Goal: Task Accomplishment & Management: Manage account settings

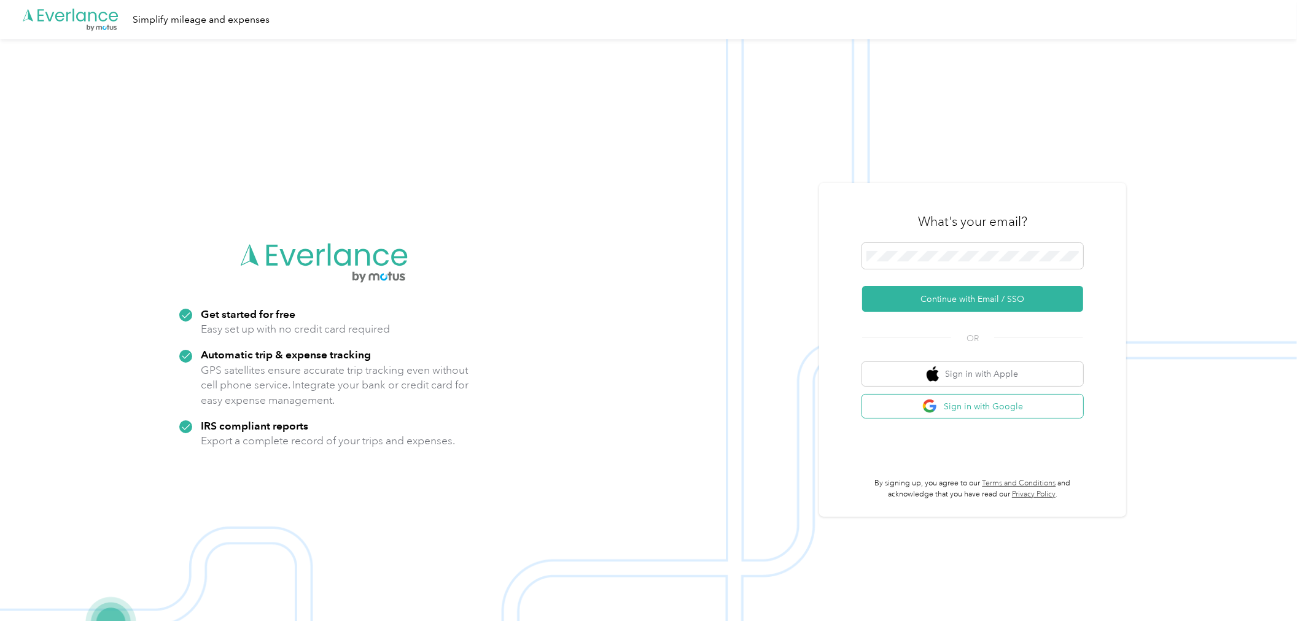
click at [980, 408] on button "Sign in with Google" at bounding box center [972, 407] width 221 height 24
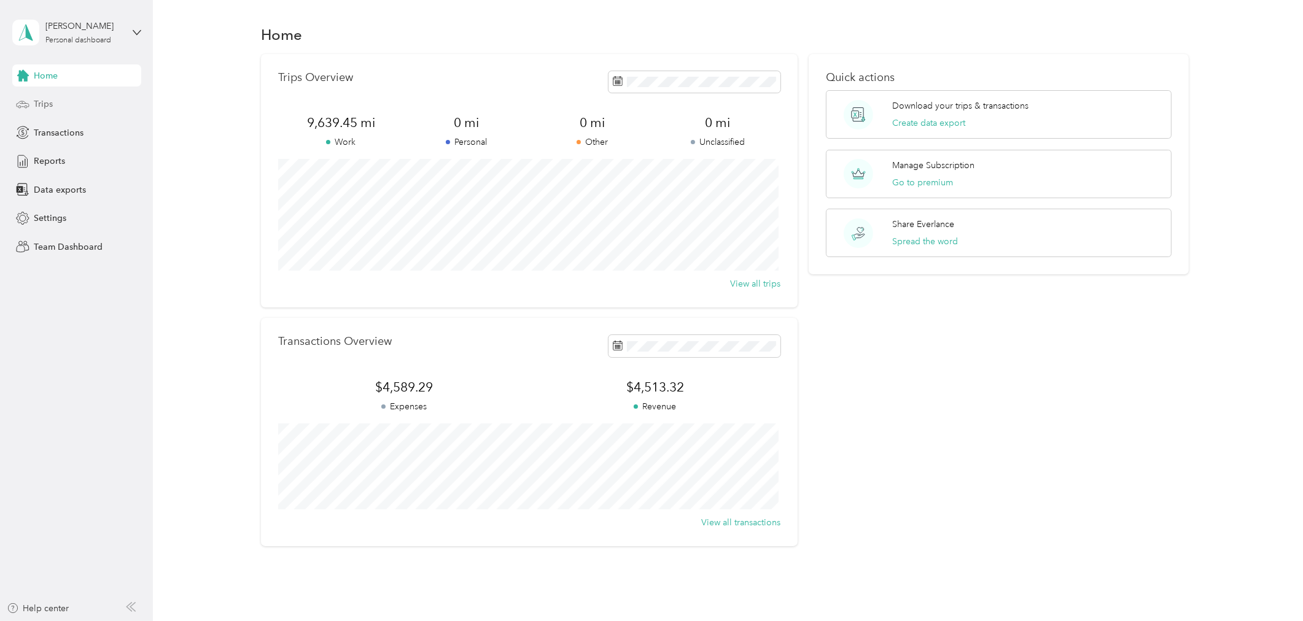
click at [72, 100] on div "Trips" at bounding box center [76, 104] width 129 height 22
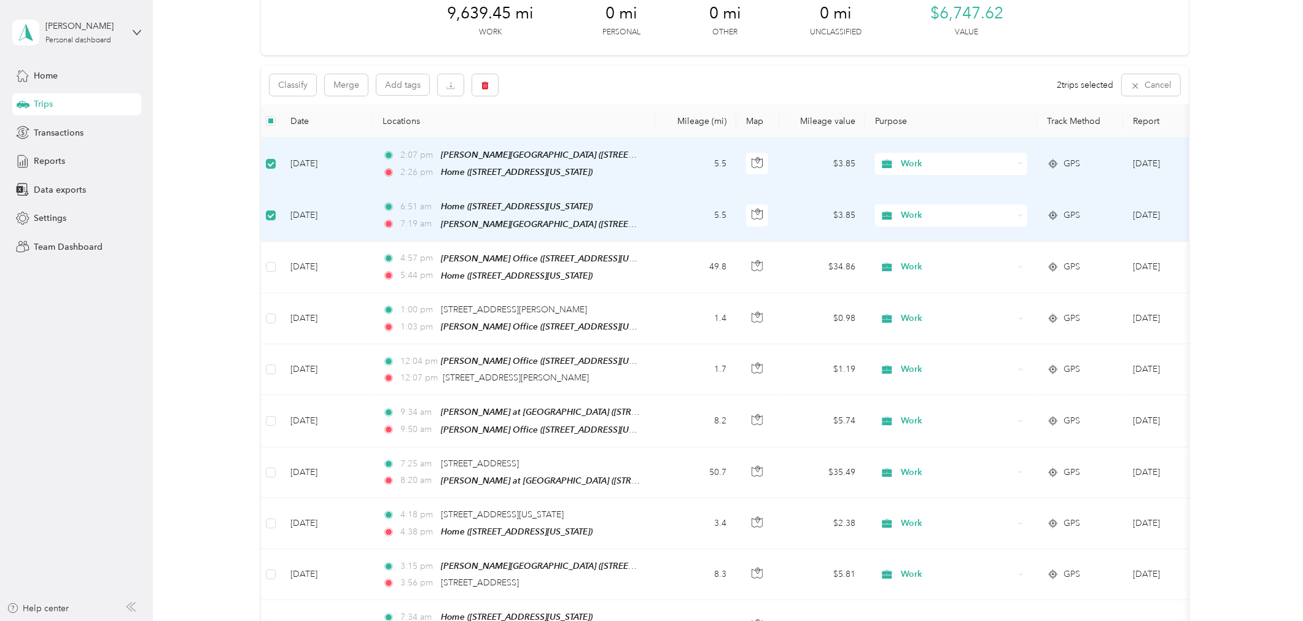
scroll to position [68, 0]
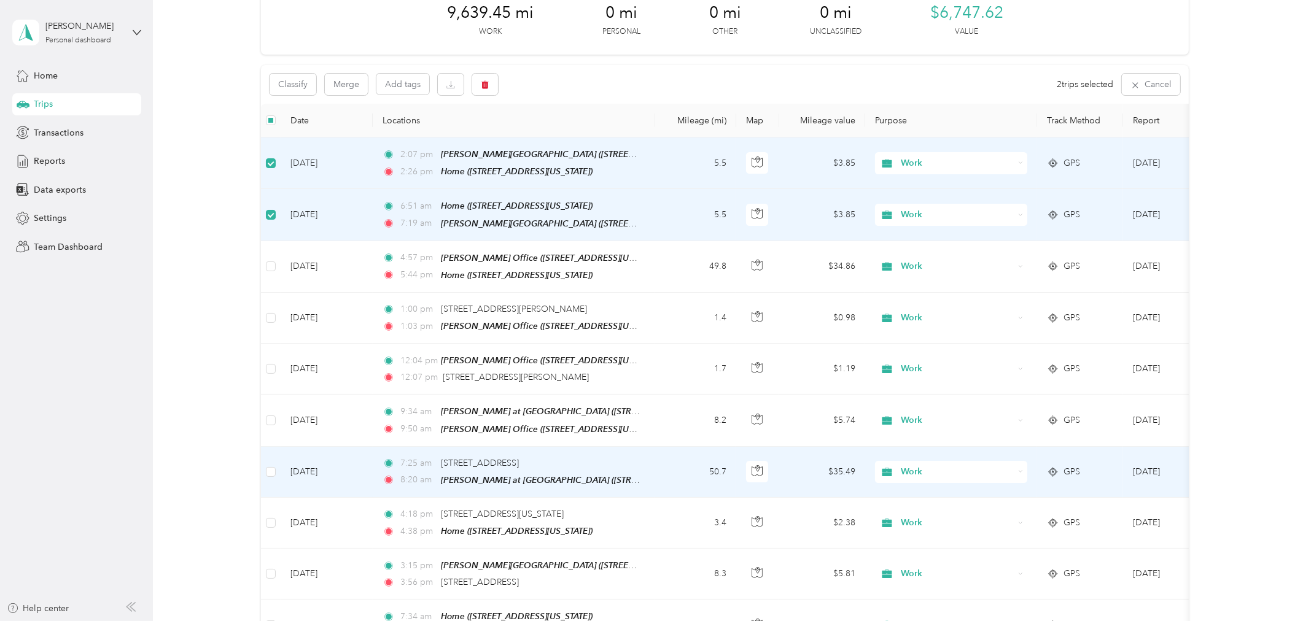
click at [646, 457] on td "7:25 am [STREET_ADDRESS][GEOGRAPHIC_DATA]:20 am [PERSON_NAME] at [GEOGRAPHIC_DA…" at bounding box center [514, 472] width 282 height 51
click at [519, 458] on span "[STREET_ADDRESS]" at bounding box center [480, 463] width 78 height 10
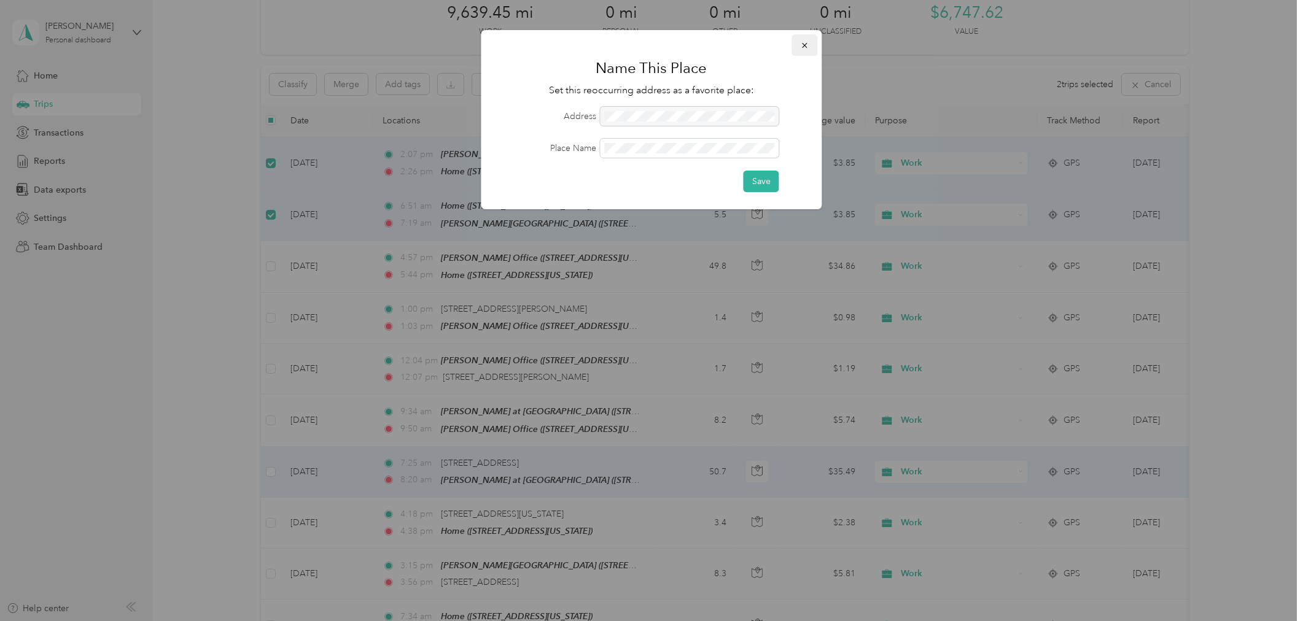
click at [806, 44] on icon "button" at bounding box center [805, 45] width 9 height 9
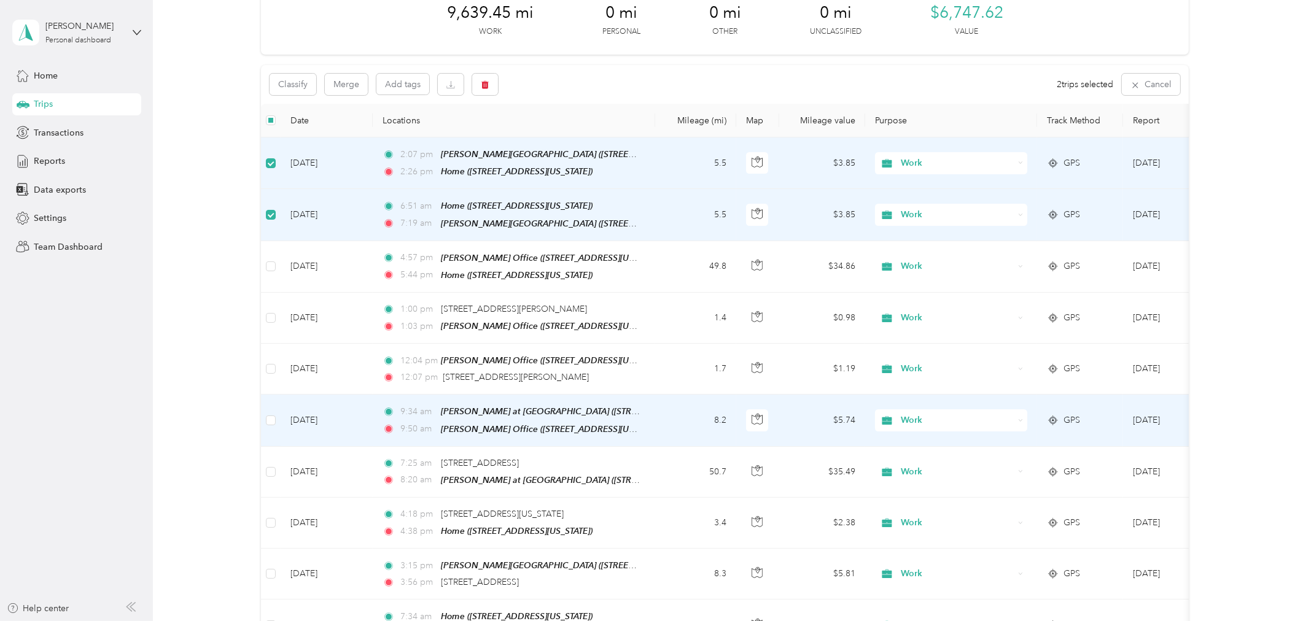
click at [421, 408] on span "9:34 am" at bounding box center [417, 412] width 35 height 14
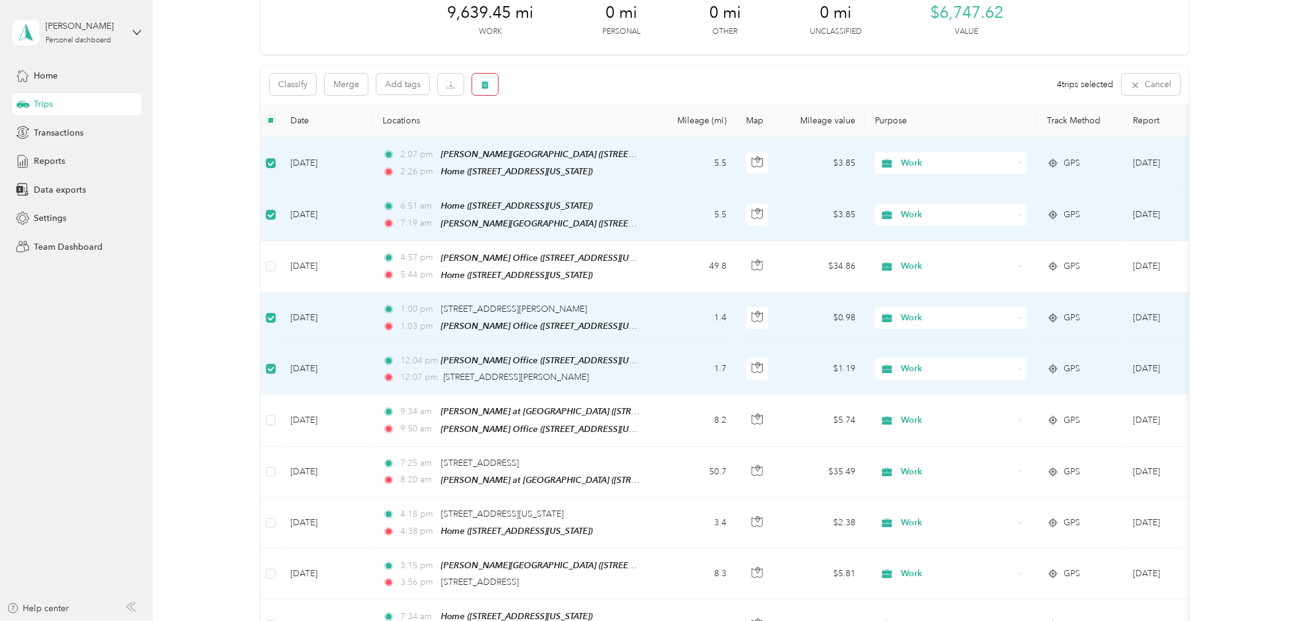
click at [483, 84] on icon "button" at bounding box center [484, 85] width 7 height 8
click at [572, 135] on button "Yes" at bounding box center [576, 136] width 24 height 20
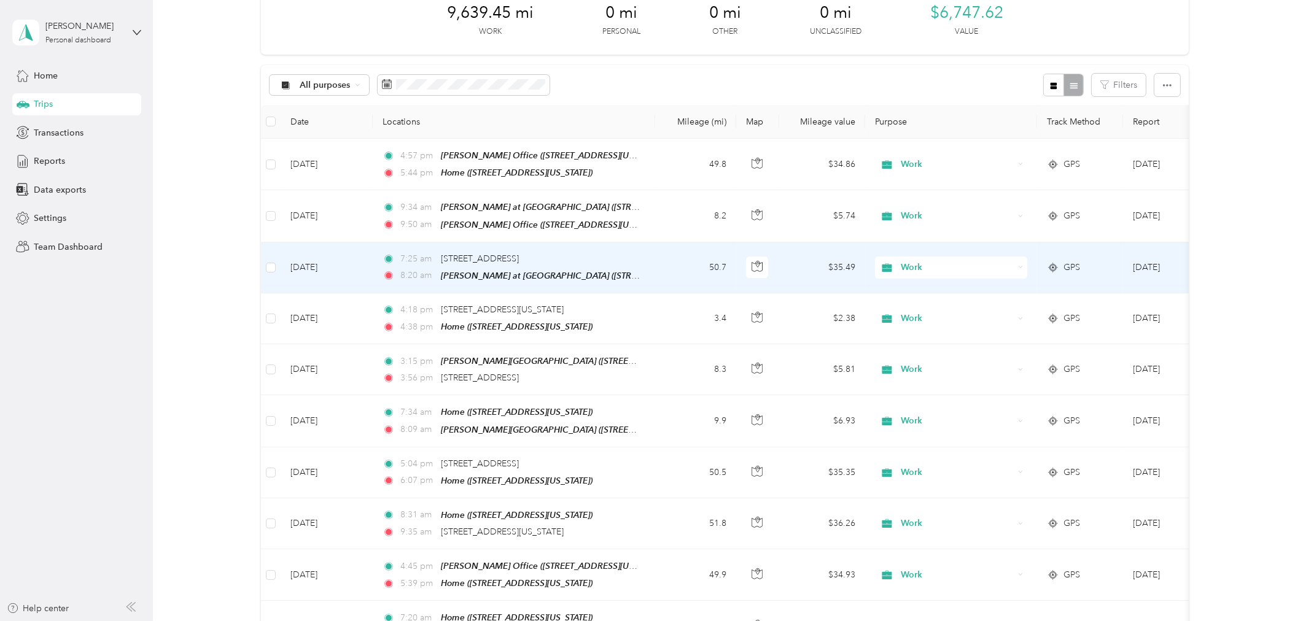
click at [672, 265] on td "50.7" at bounding box center [695, 268] width 81 height 51
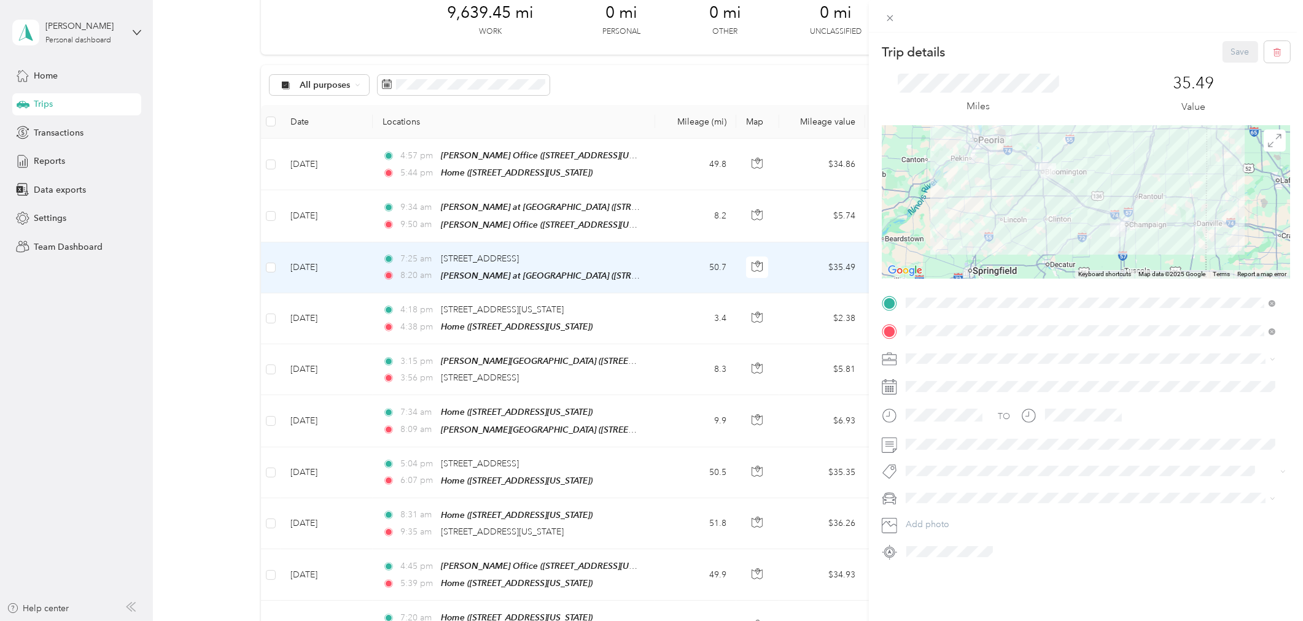
click at [1051, 359] on div "Home [STREET_ADDRESS][US_STATE]" at bounding box center [989, 359] width 123 height 26
click at [1223, 52] on button "Save" at bounding box center [1241, 51] width 36 height 21
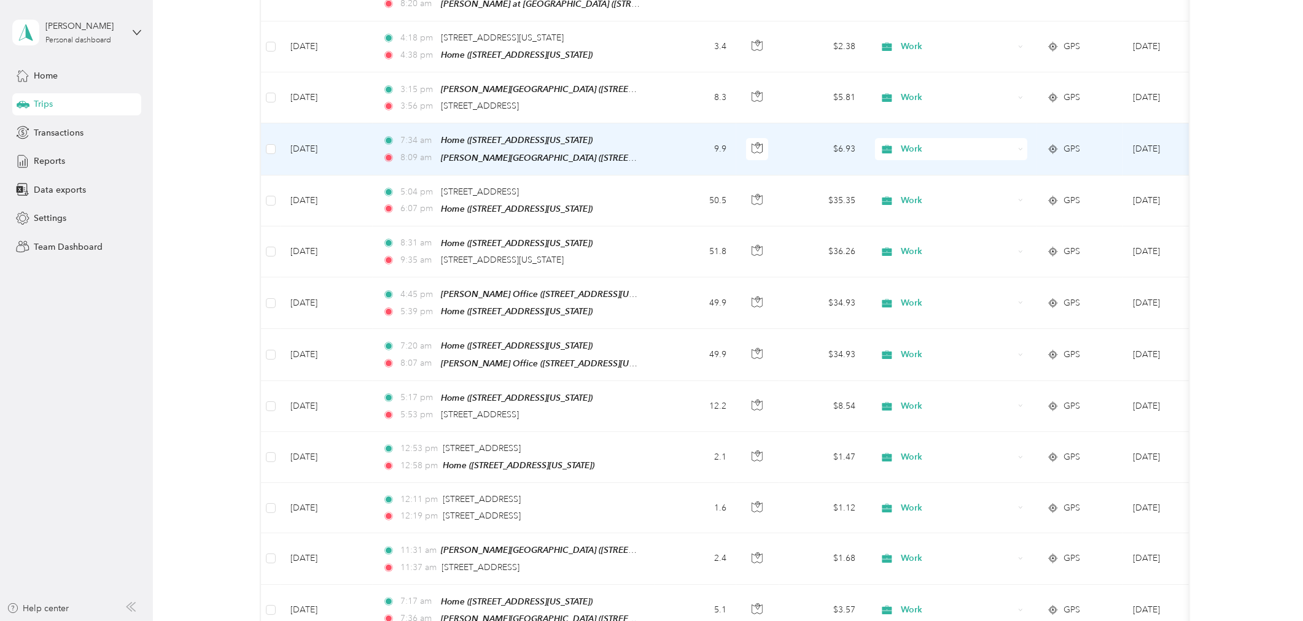
scroll to position [340, 0]
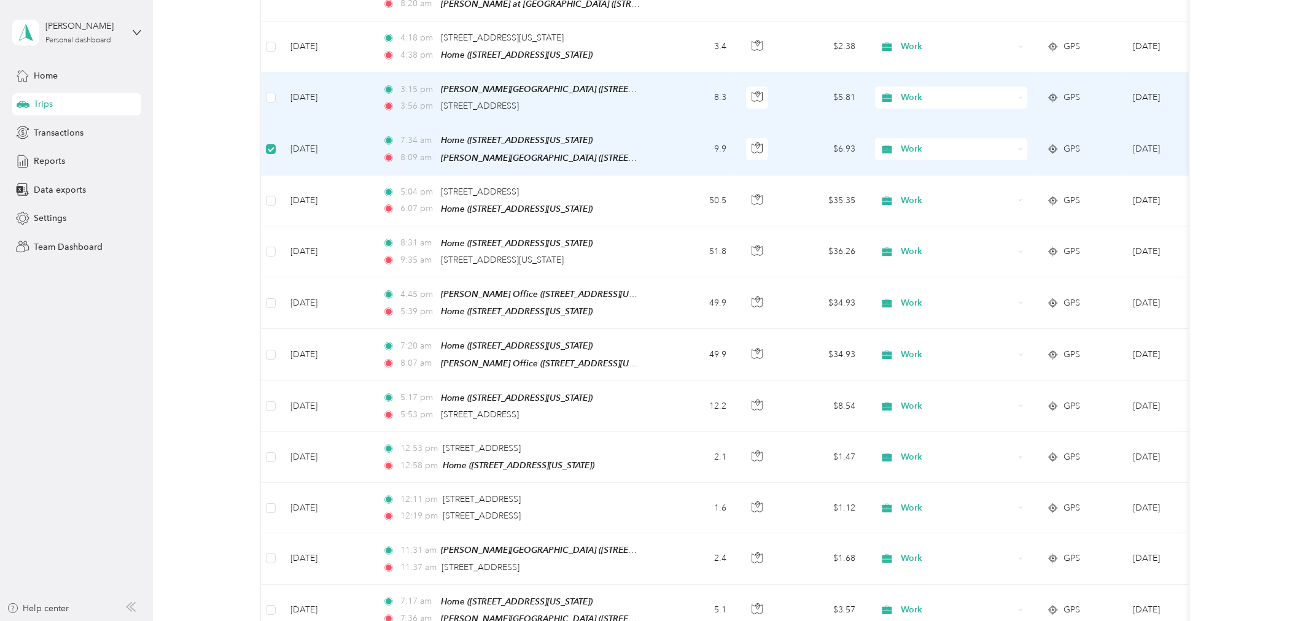
click at [269, 102] on td at bounding box center [271, 97] width 20 height 51
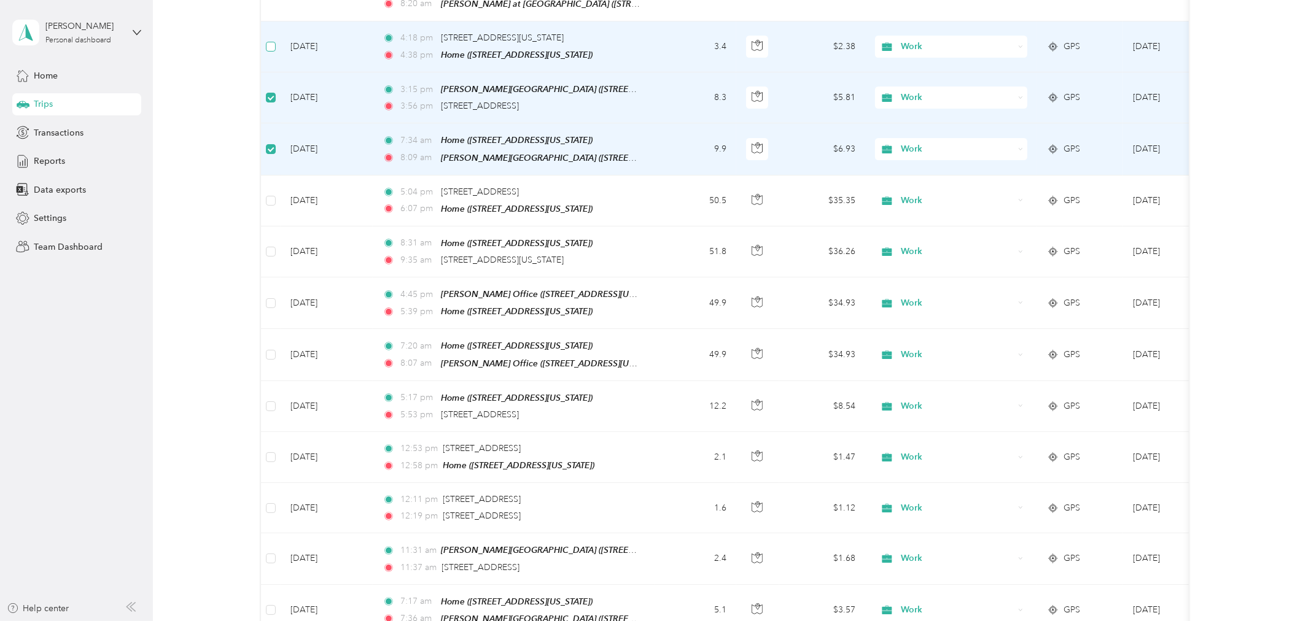
click at [271, 47] on label at bounding box center [271, 47] width 10 height 14
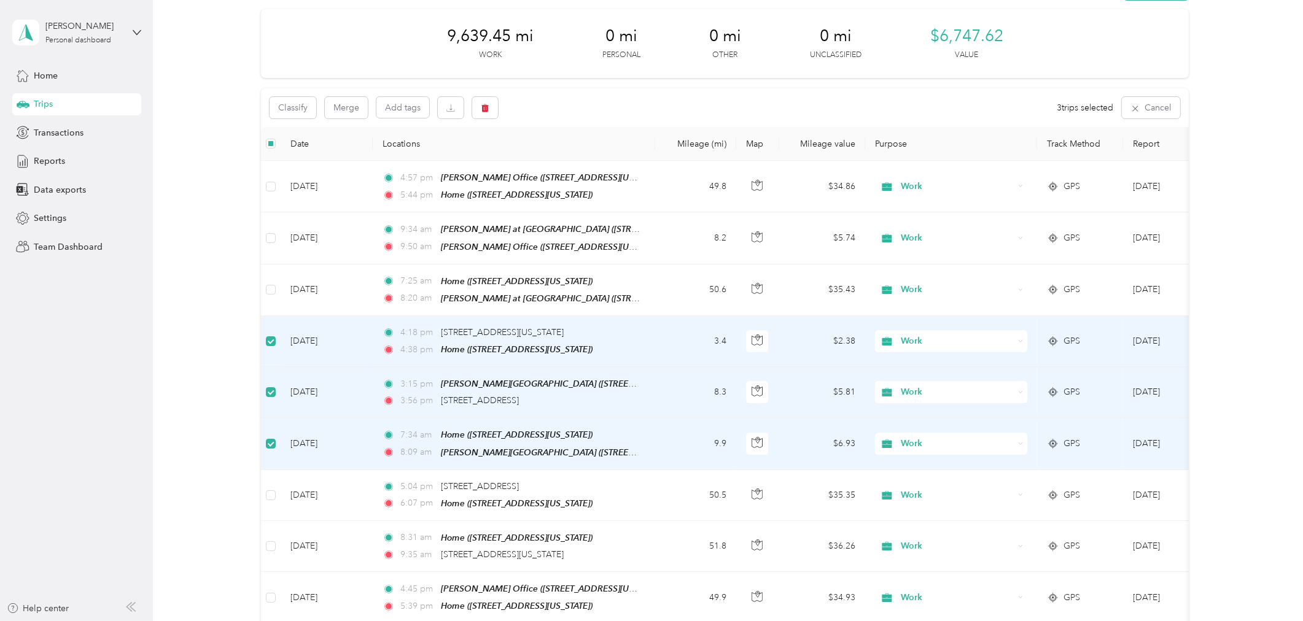
scroll to position [0, 0]
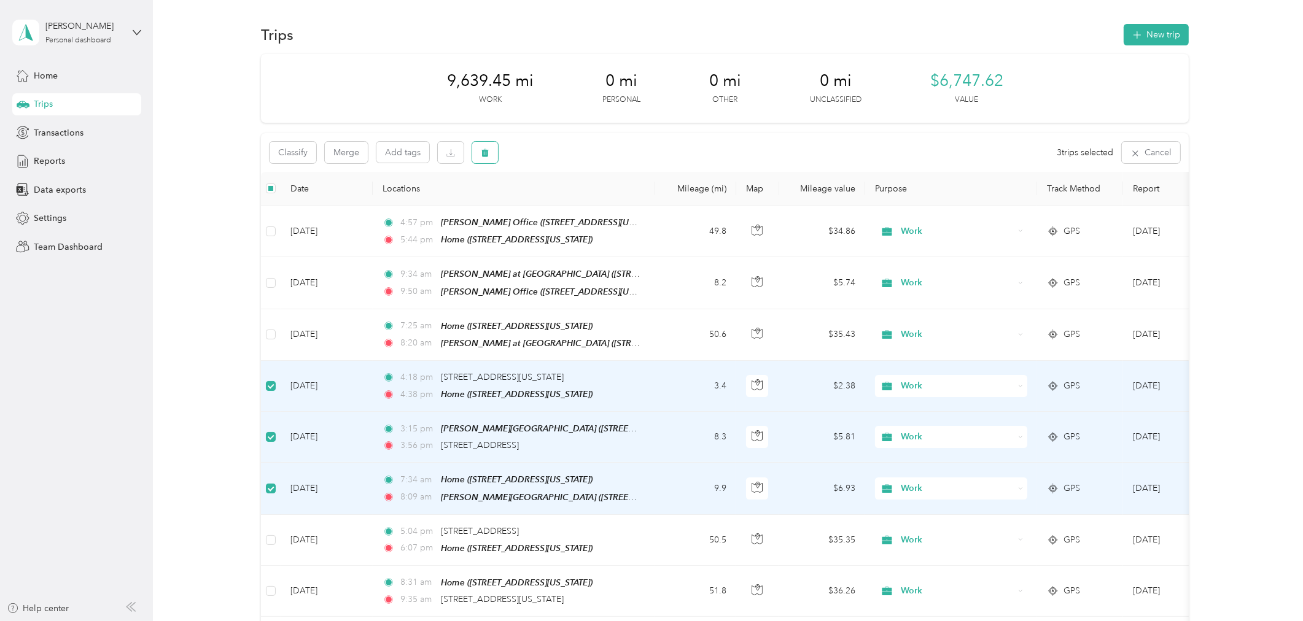
click at [484, 151] on icon "button" at bounding box center [484, 153] width 7 height 8
click at [572, 203] on button "Yes" at bounding box center [576, 204] width 24 height 20
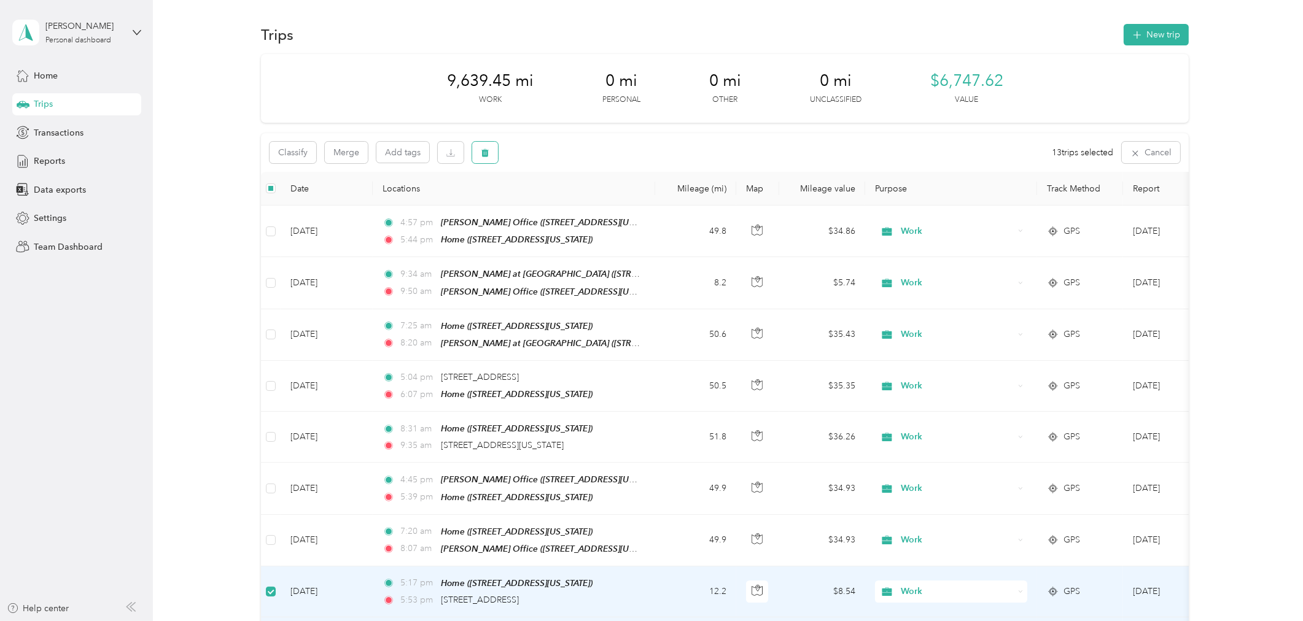
click at [485, 149] on icon "button" at bounding box center [485, 153] width 9 height 9
click at [579, 203] on button "Yes" at bounding box center [579, 204] width 24 height 20
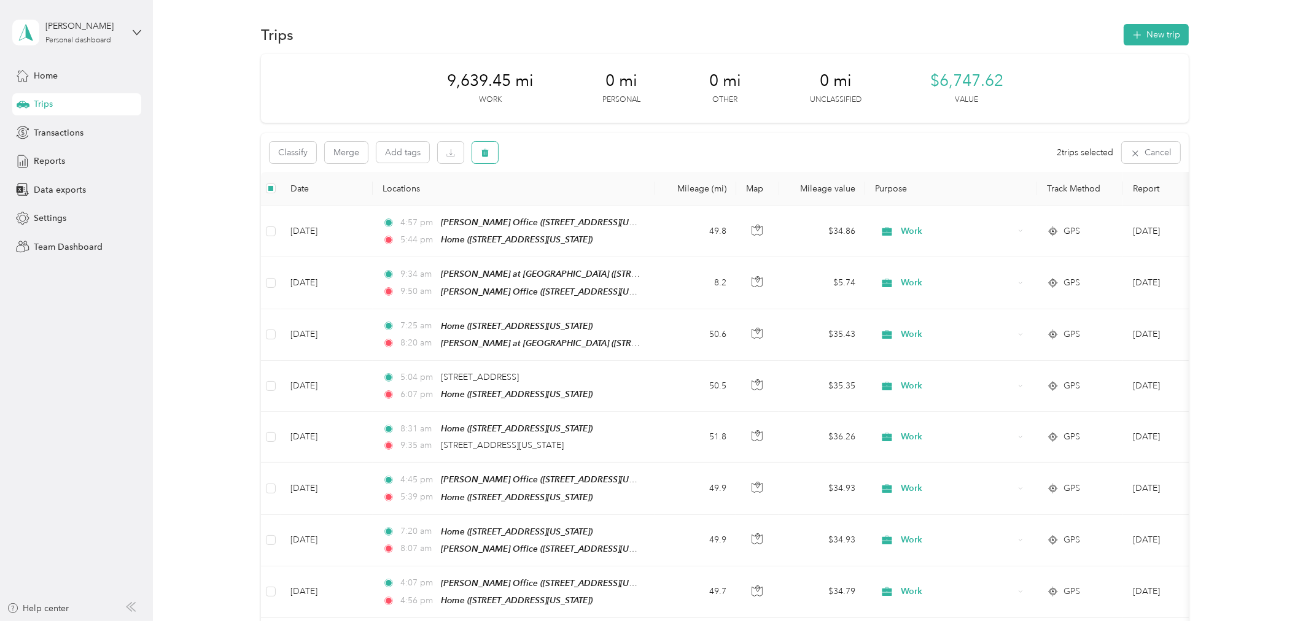
click at [486, 149] on icon "button" at bounding box center [485, 153] width 9 height 9
click at [575, 203] on button "Yes" at bounding box center [576, 204] width 24 height 20
click at [483, 149] on icon "button" at bounding box center [485, 153] width 9 height 9
click at [573, 198] on button "Yes" at bounding box center [576, 204] width 24 height 20
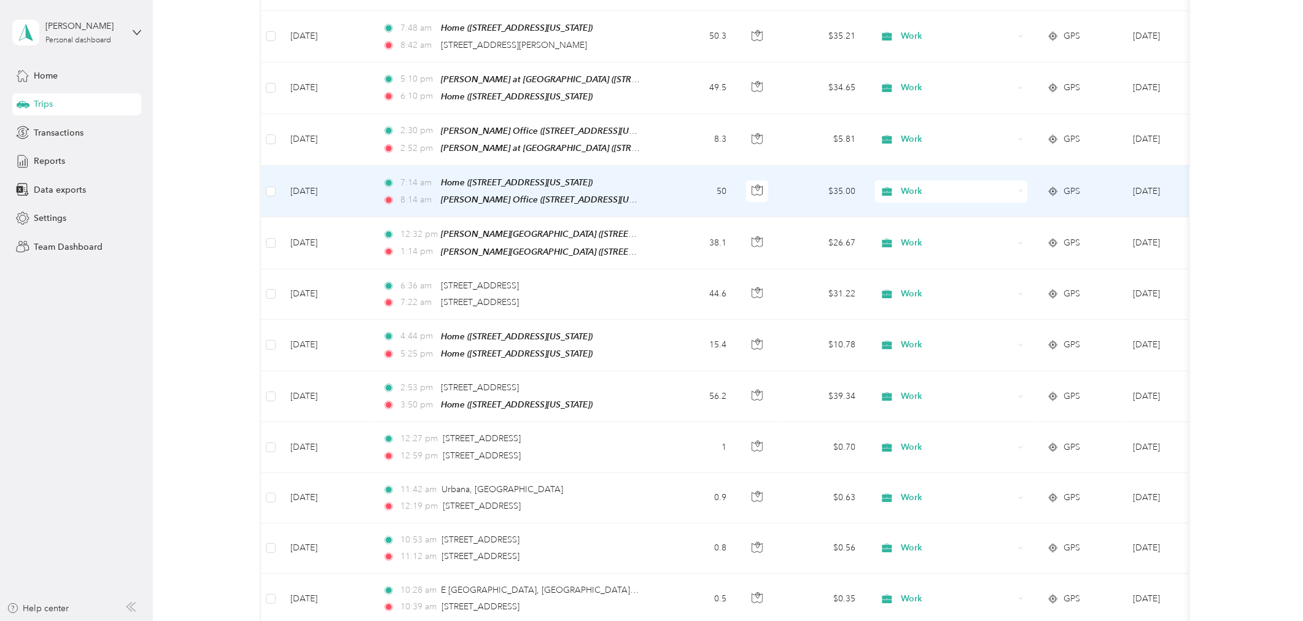
scroll to position [661, 0]
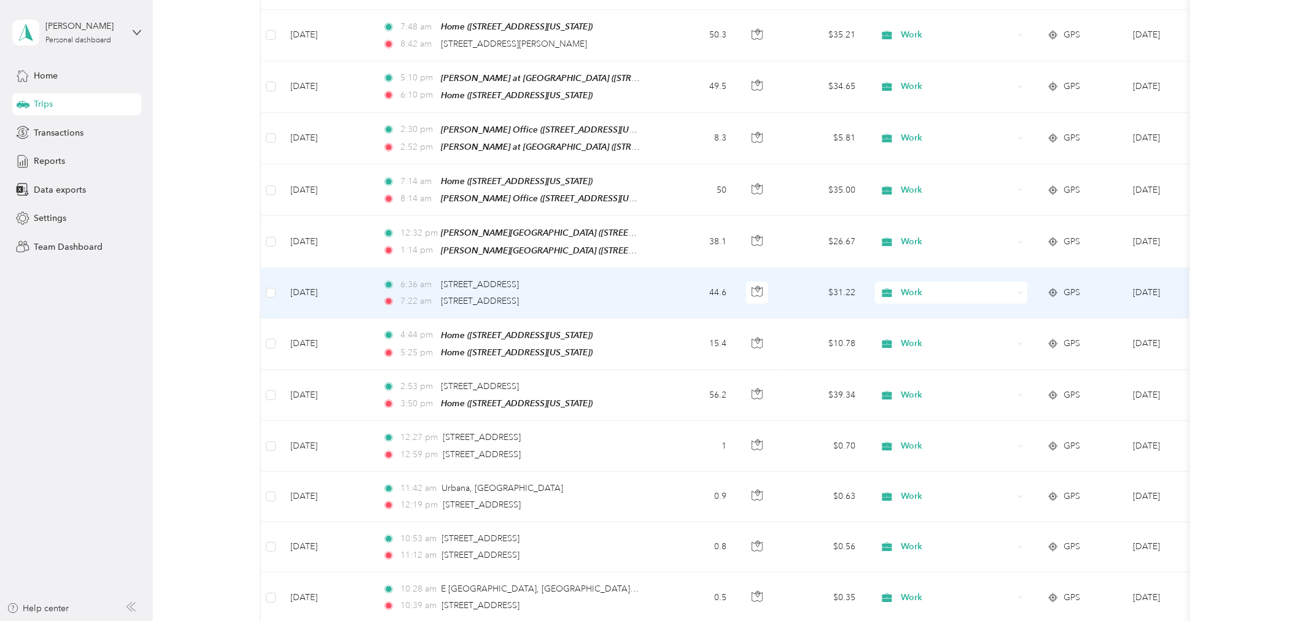
click at [658, 281] on td "44.6" at bounding box center [695, 293] width 81 height 50
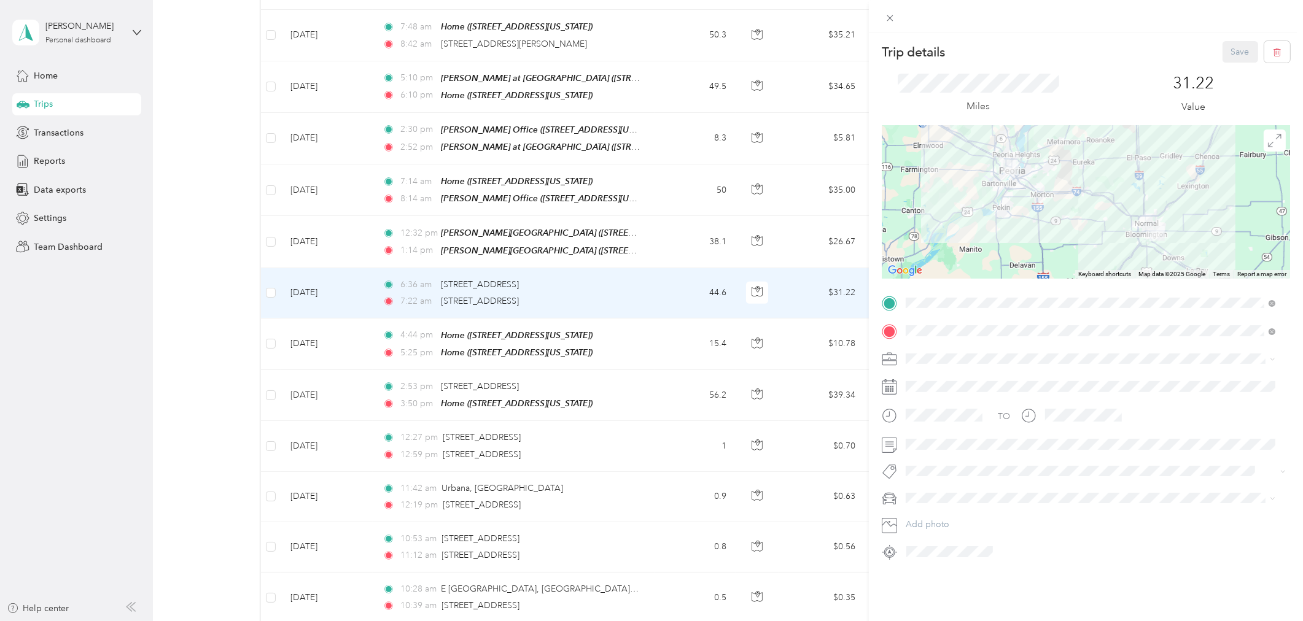
click at [1051, 357] on div "Home [STREET_ADDRESS][US_STATE]" at bounding box center [989, 359] width 123 height 26
click at [1103, 383] on div "[PERSON_NAME][GEOGRAPHIC_DATA] [STREET_ADDRESS][PERSON_NAME][US_STATE]" at bounding box center [1023, 386] width 191 height 26
click at [194, 290] on div "Trip details Save This trip cannot be edited because it is either under review,…" at bounding box center [651, 310] width 1303 height 621
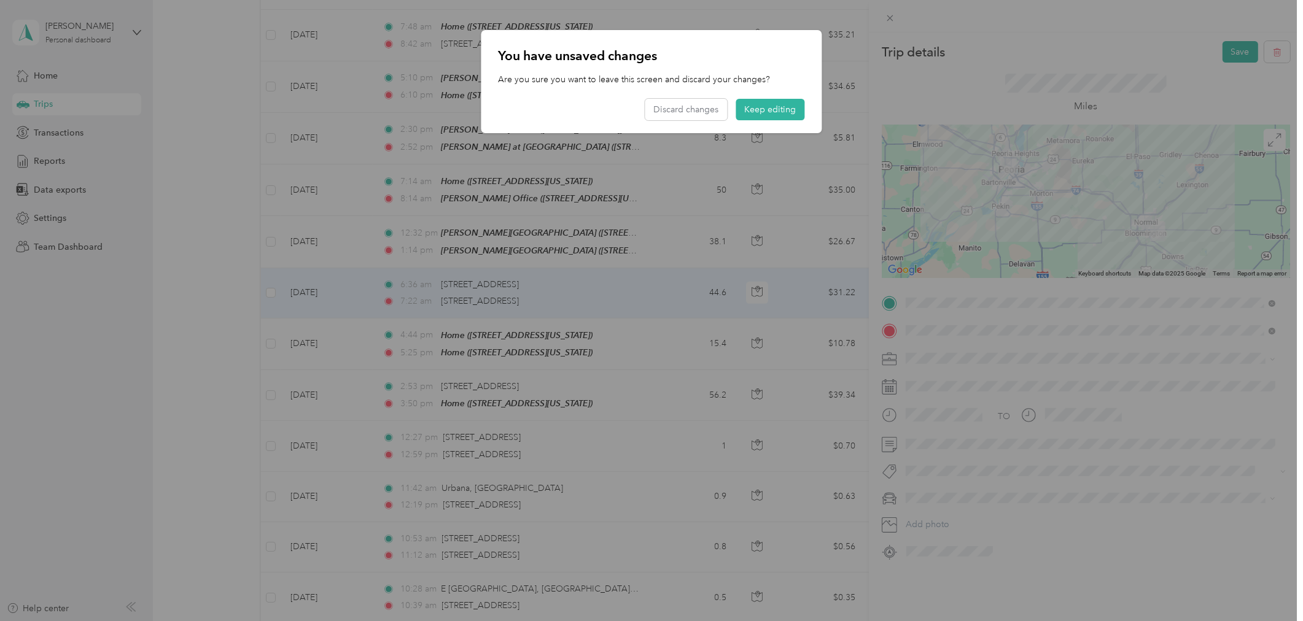
click at [1161, 52] on div at bounding box center [651, 310] width 1303 height 621
click at [770, 109] on button "Keep editing" at bounding box center [770, 109] width 69 height 21
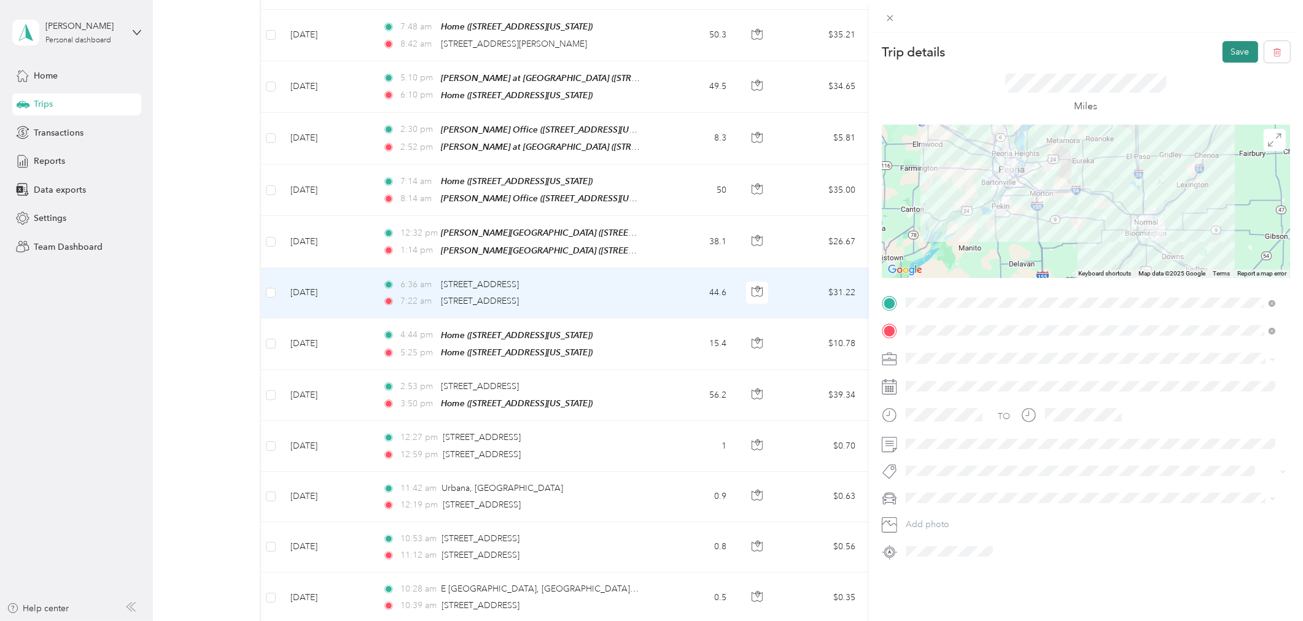
click at [1226, 50] on button "Save" at bounding box center [1241, 51] width 36 height 21
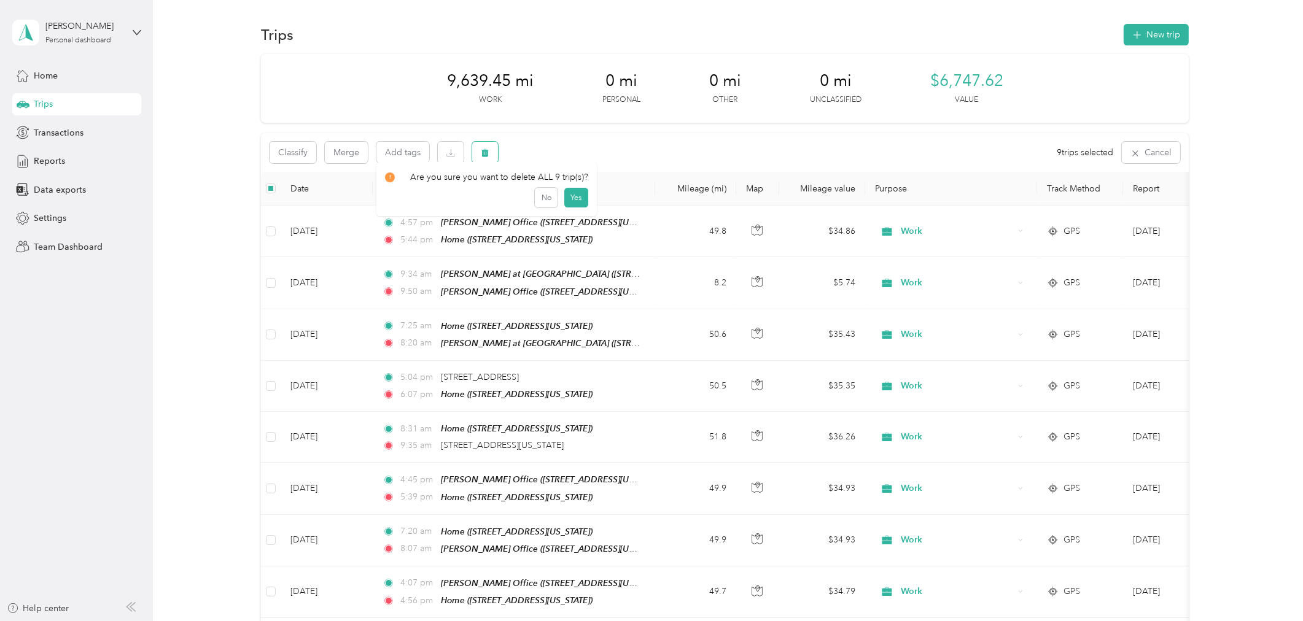
click at [488, 150] on icon "button" at bounding box center [484, 153] width 7 height 8
click at [580, 211] on button "Yes" at bounding box center [576, 204] width 24 height 20
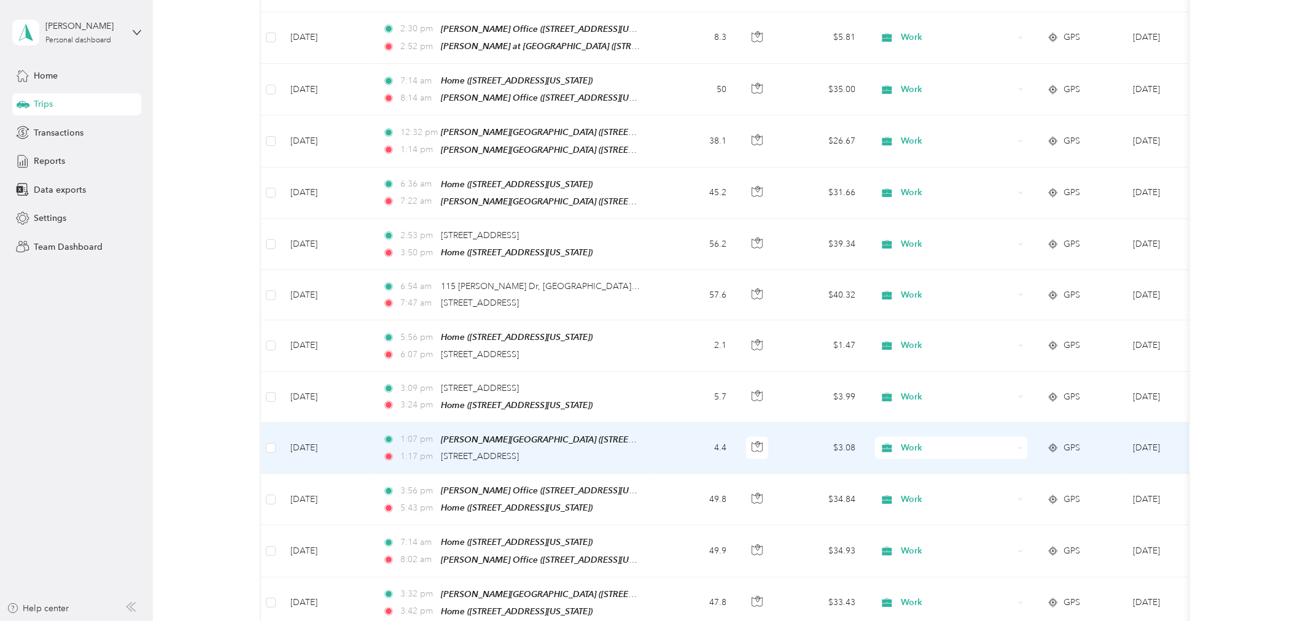
scroll to position [614, 0]
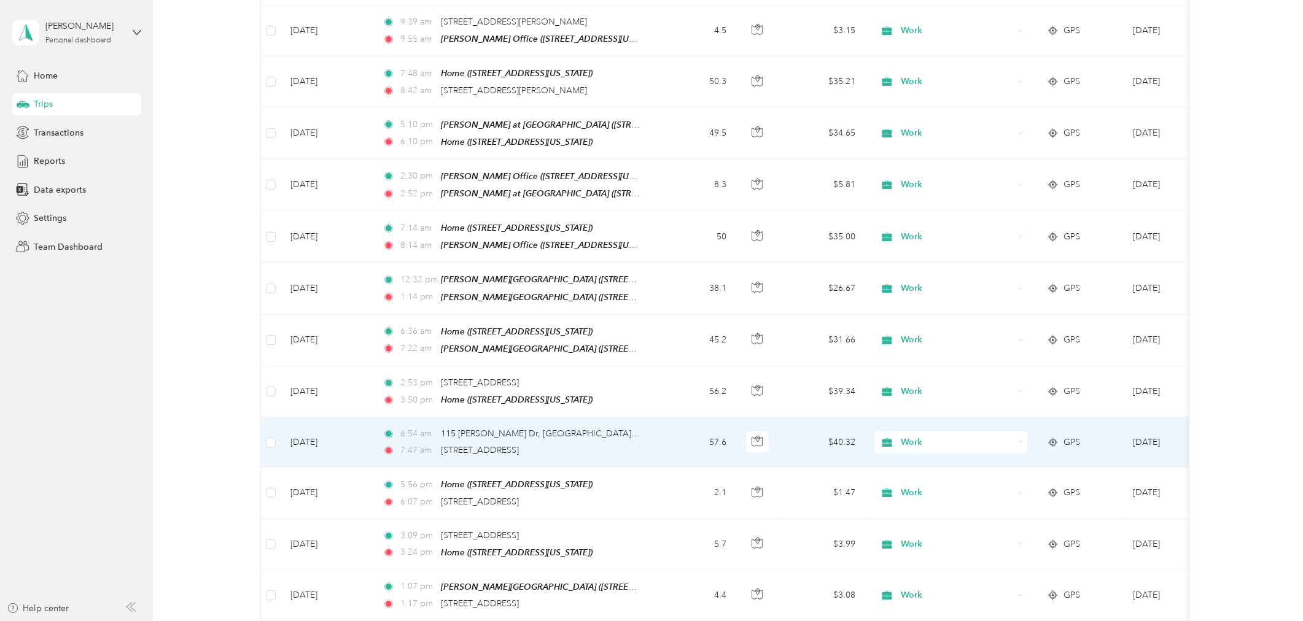
click at [624, 427] on div "6:54 am 115 Krispy Kreme Dr, Bloomington, [GEOGRAPHIC_DATA] 7:47 am [STREET_ADD…" at bounding box center [512, 442] width 258 height 30
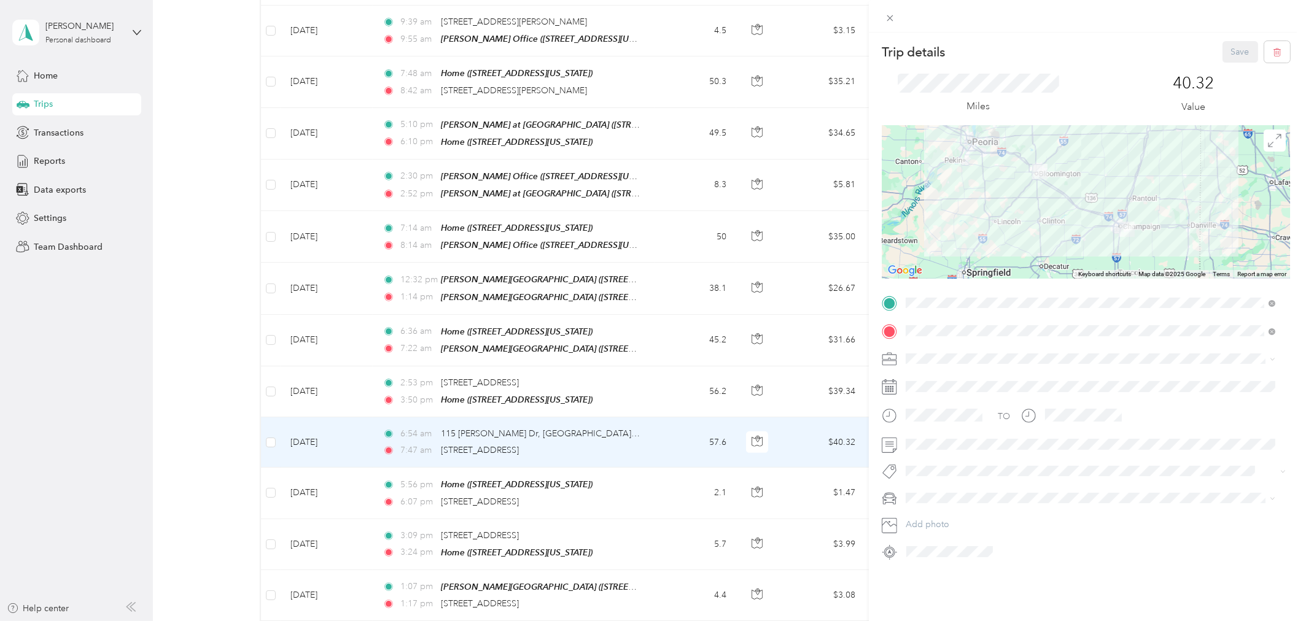
click at [1051, 352] on div "Home [STREET_ADDRESS][US_STATE]" at bounding box center [989, 359] width 123 height 26
click at [1234, 51] on button "Save" at bounding box center [1241, 51] width 36 height 21
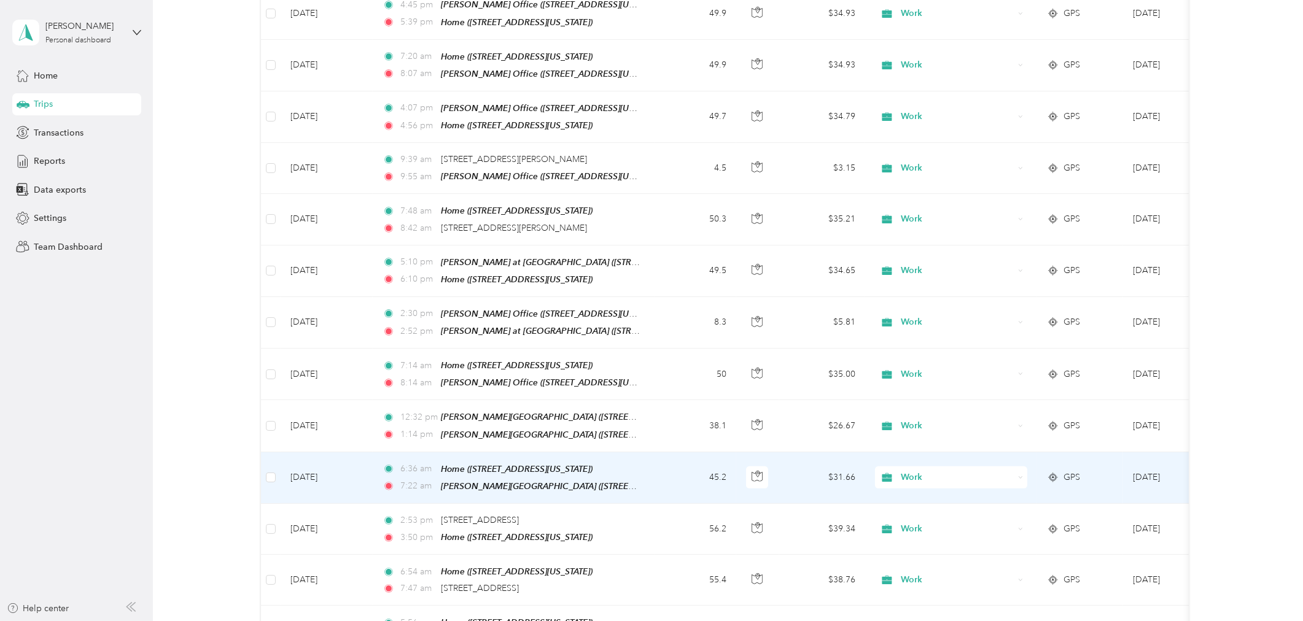
scroll to position [500, 0]
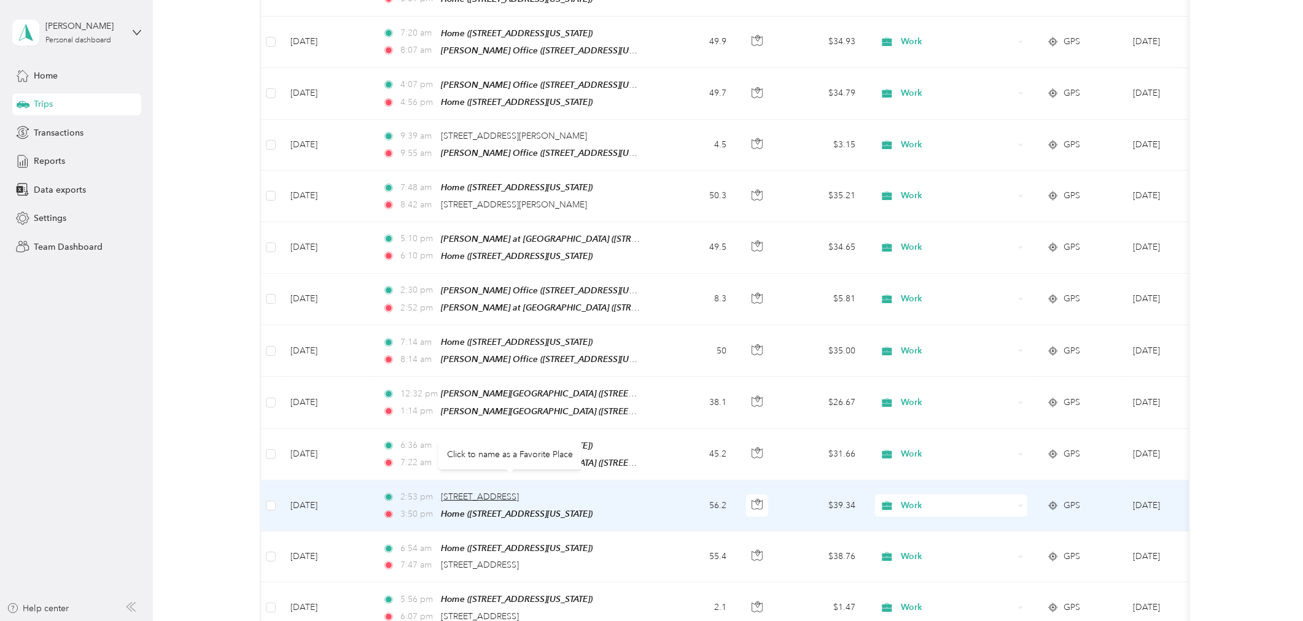
click at [510, 492] on span "[STREET_ADDRESS]" at bounding box center [480, 497] width 78 height 10
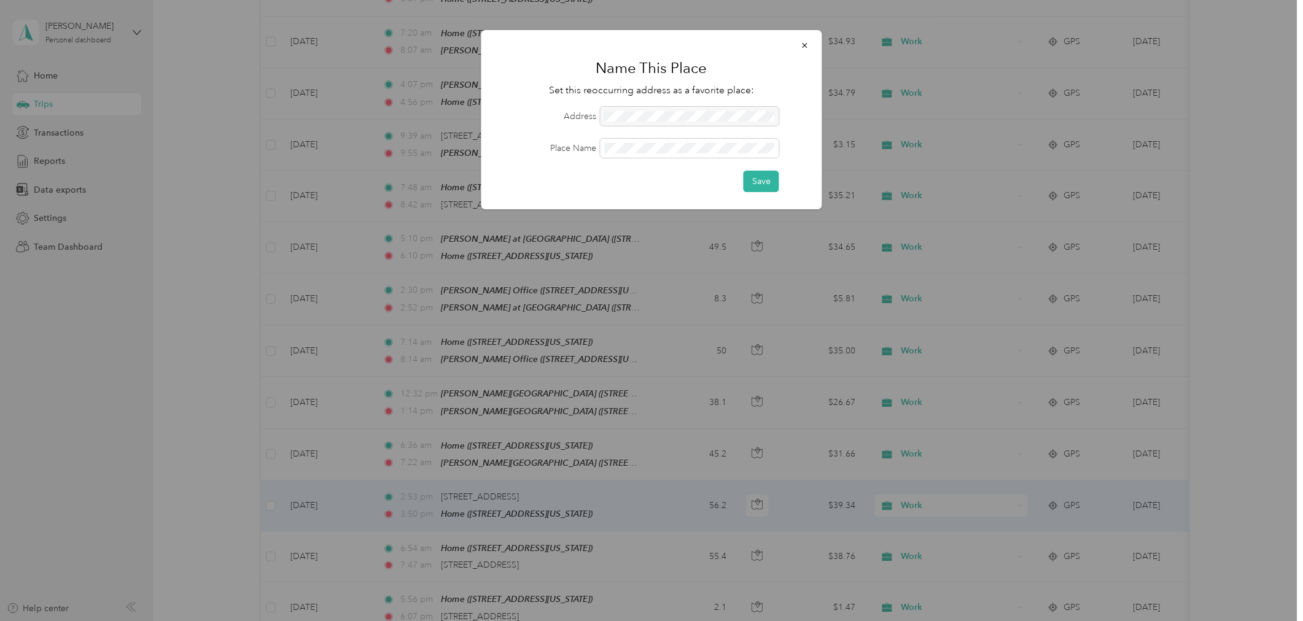
click at [731, 114] on div at bounding box center [690, 116] width 179 height 19
click at [756, 176] on button "Save" at bounding box center [762, 181] width 36 height 21
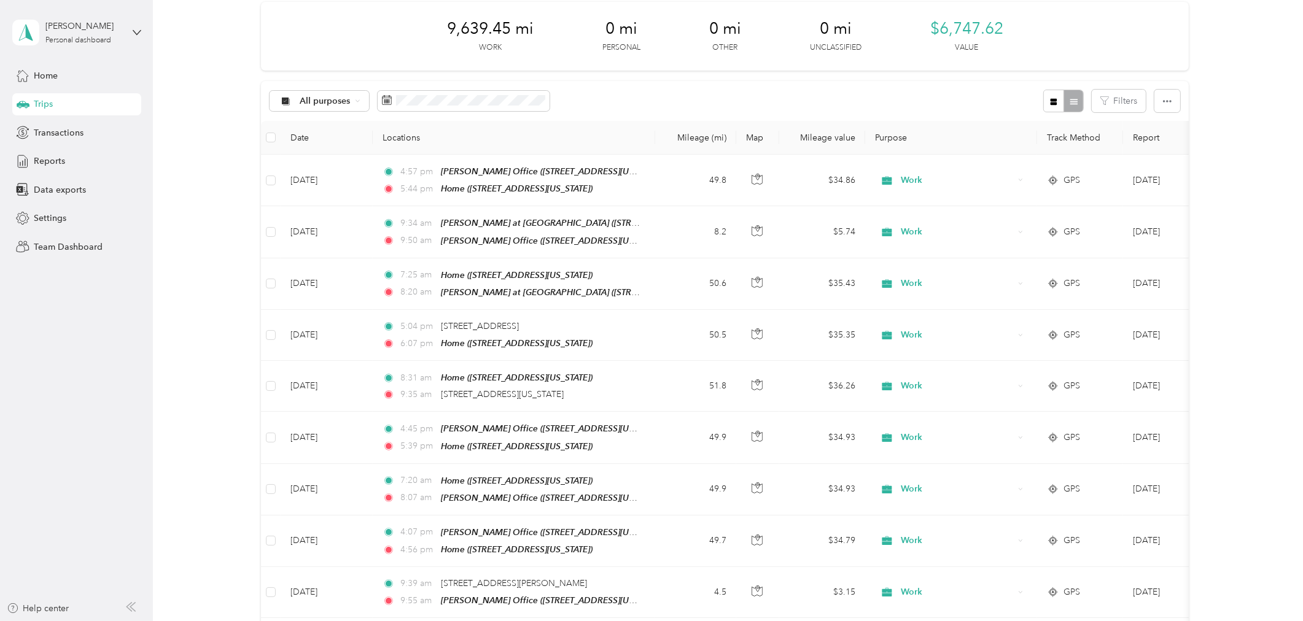
scroll to position [0, 0]
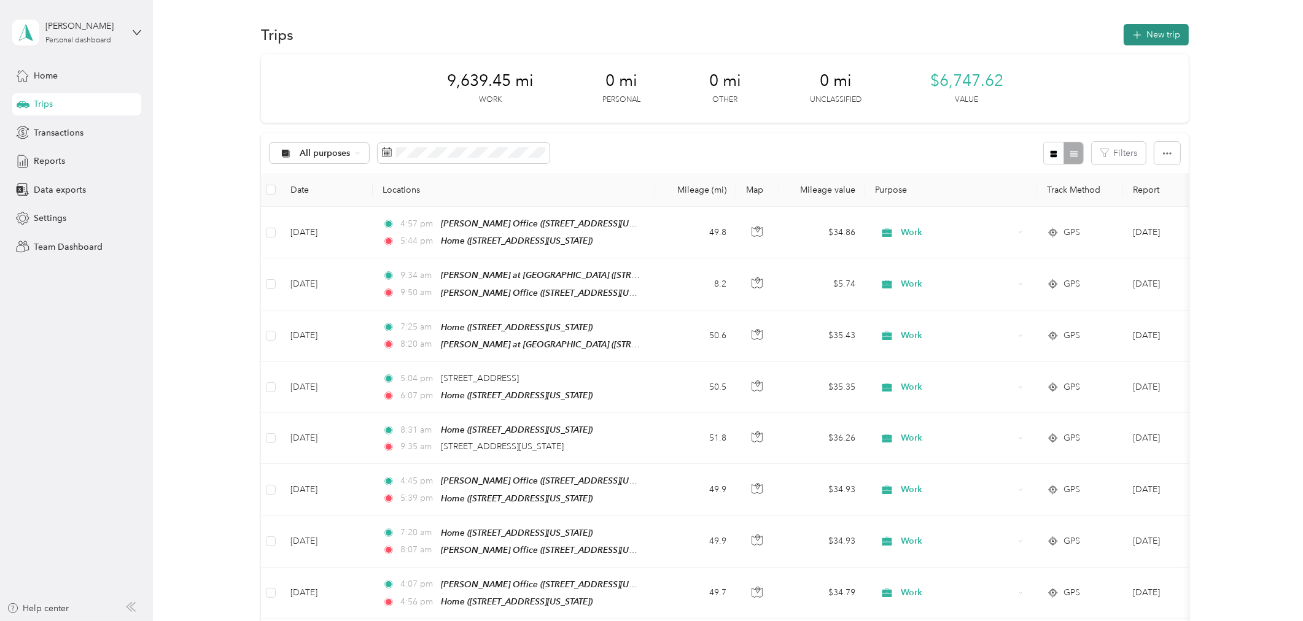
click at [1152, 33] on button "New trip" at bounding box center [1156, 34] width 65 height 21
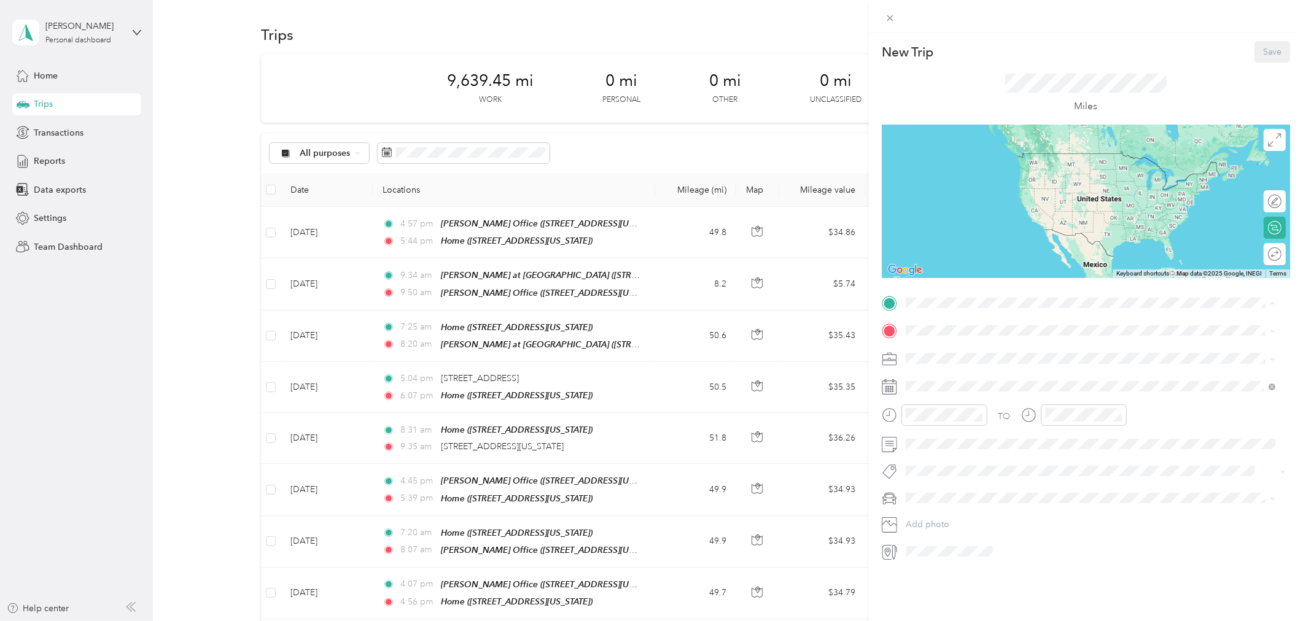
click at [982, 365] on span "[STREET_ADDRESS][US_STATE]" at bounding box center [989, 365] width 123 height 10
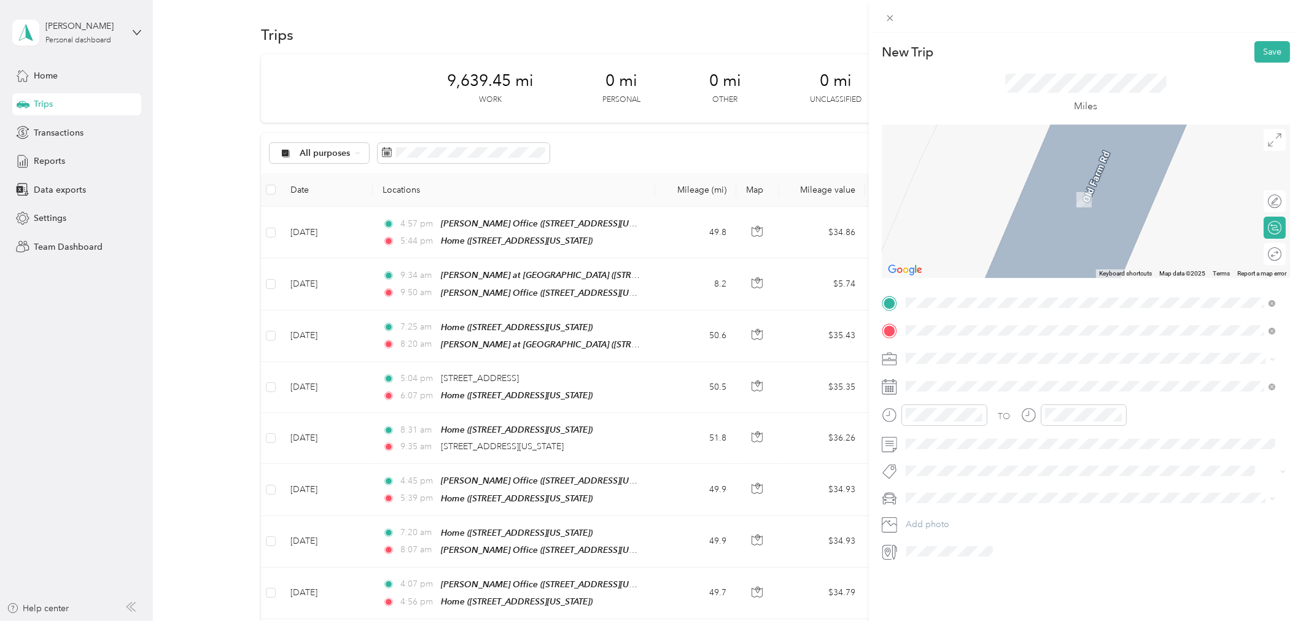
click at [1014, 381] on strong "[PERSON_NAME] Golf Club At The [GEOGRAPHIC_DATA][US_STATE]" at bounding box center [1070, 379] width 284 height 11
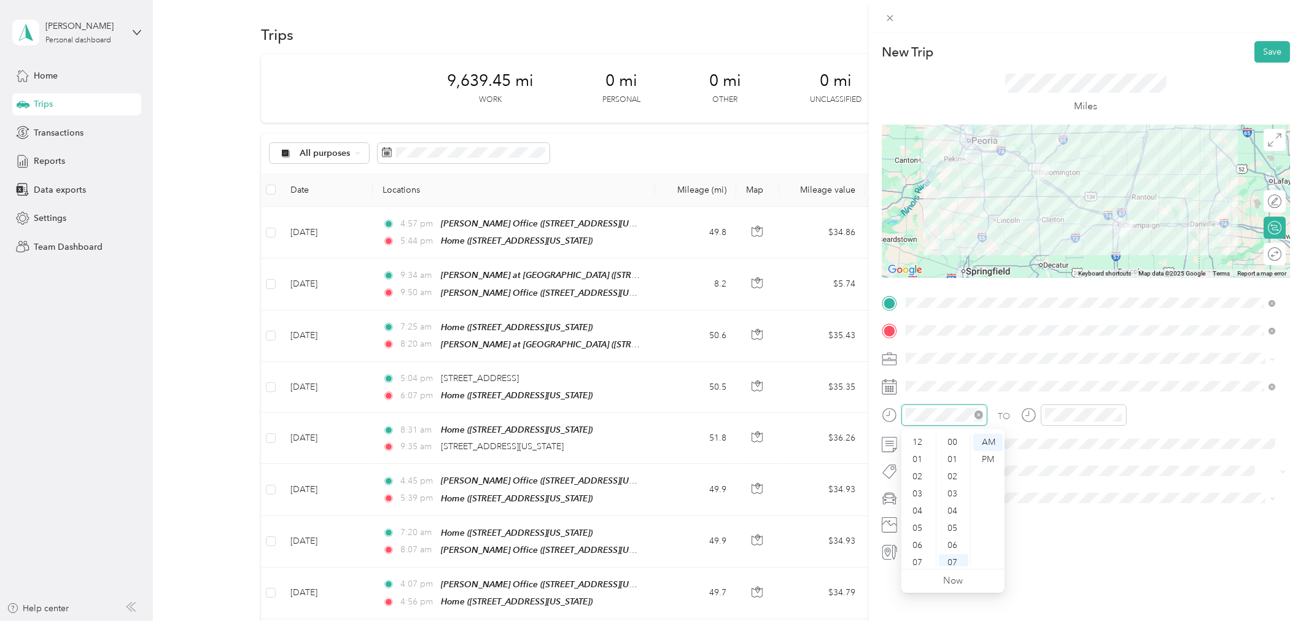
scroll to position [74, 0]
click at [958, 445] on div "07" at bounding box center [953, 443] width 29 height 17
click at [918, 489] on div "07" at bounding box center [918, 489] width 29 height 17
click at [951, 437] on div "00" at bounding box center [953, 437] width 29 height 17
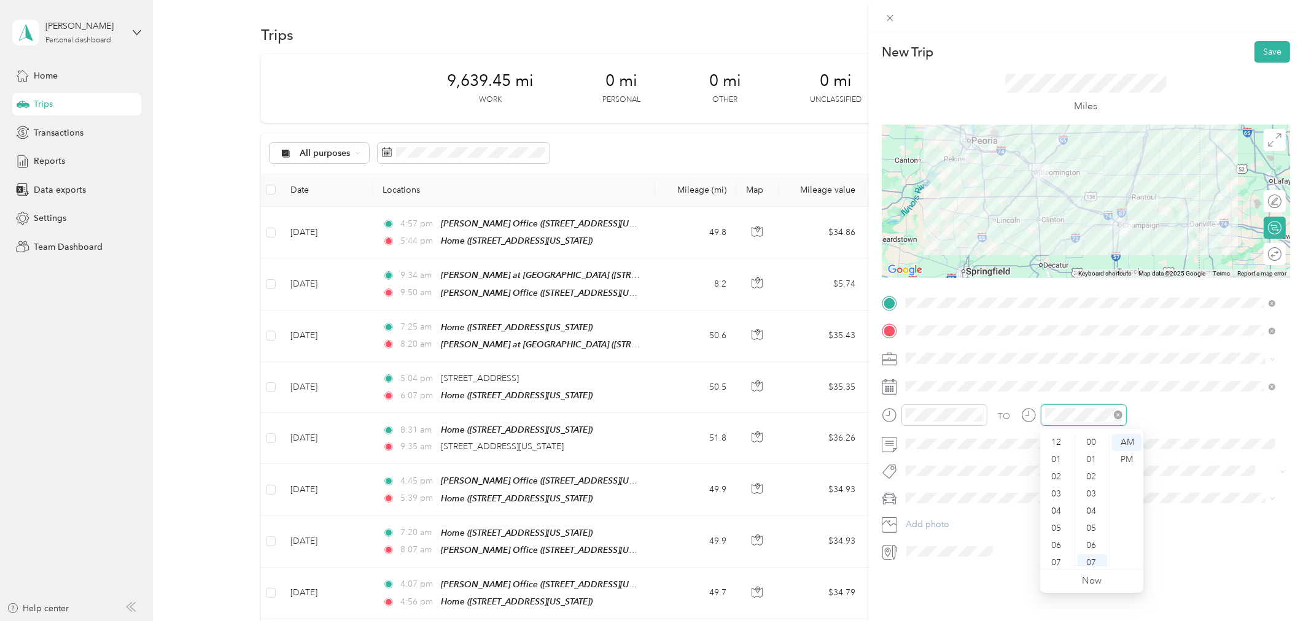
scroll to position [74, 0]
click at [1057, 518] on div "09" at bounding box center [1057, 523] width 29 height 17
click at [1053, 502] on div "08" at bounding box center [1057, 506] width 29 height 17
click at [1183, 394] on span at bounding box center [1095, 386] width 389 height 19
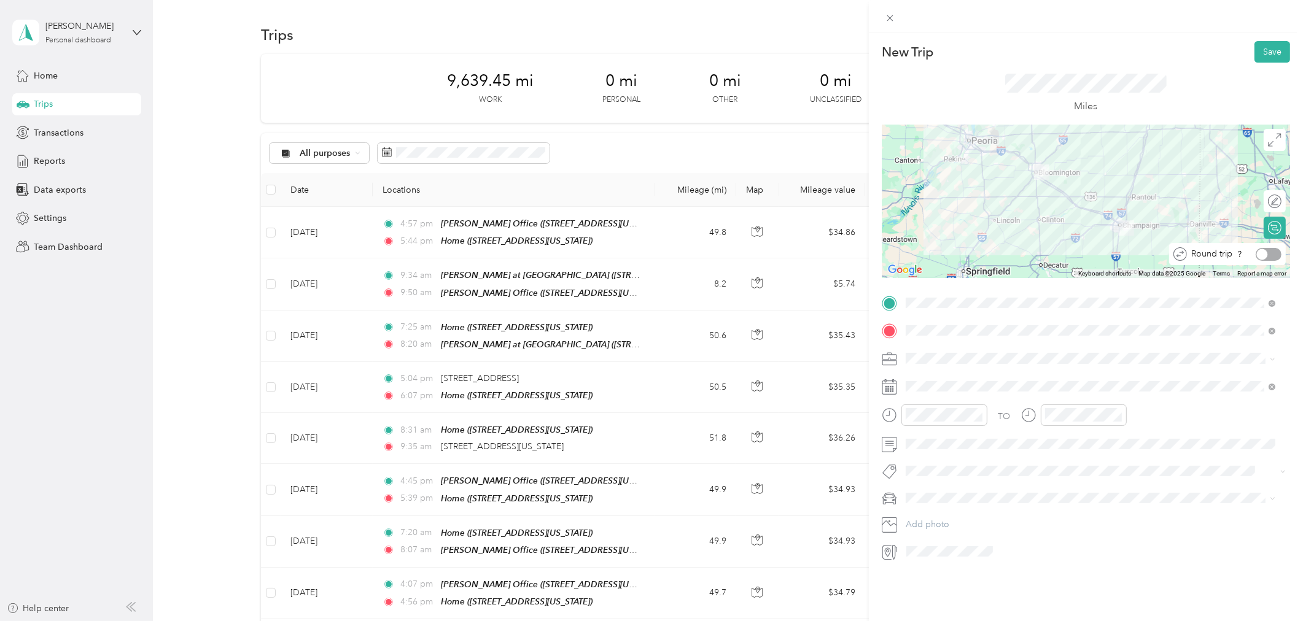
click at [1259, 254] on div at bounding box center [1269, 254] width 26 height 13
click at [1267, 52] on button "Save" at bounding box center [1272, 51] width 36 height 21
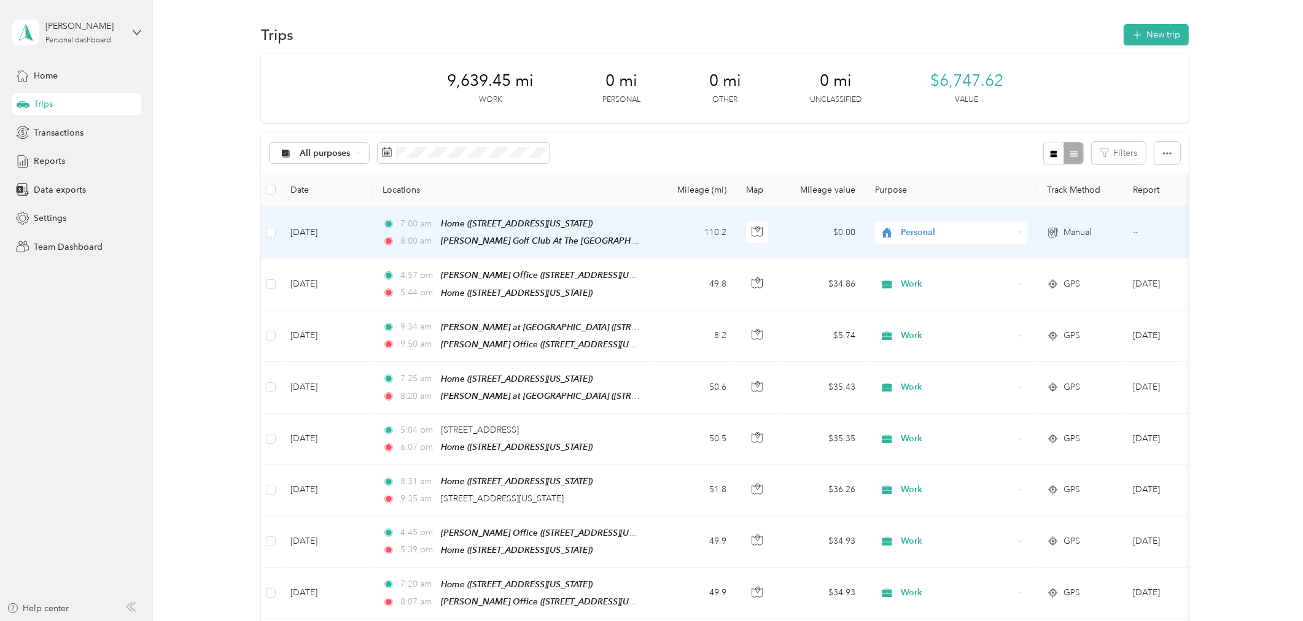
click at [674, 230] on td "110.2" at bounding box center [695, 233] width 81 height 52
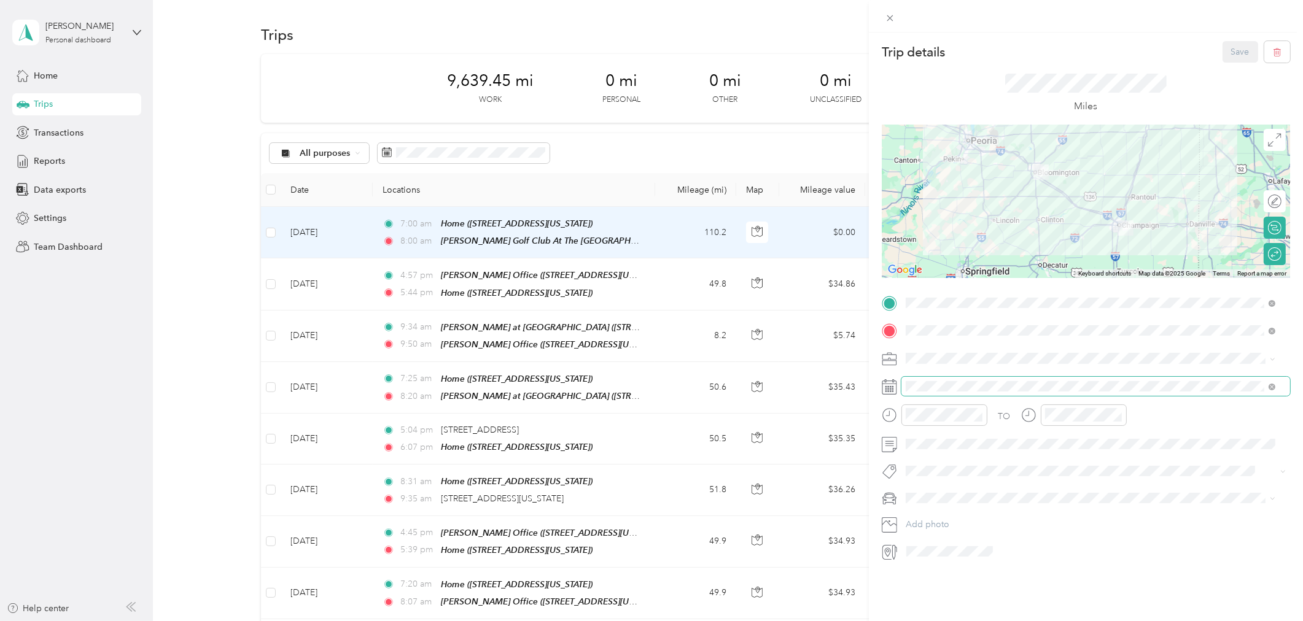
click at [915, 392] on span at bounding box center [1095, 386] width 389 height 19
click at [932, 519] on div "7" at bounding box center [931, 517] width 16 height 15
click at [1267, 252] on div "Round trip" at bounding box center [1274, 254] width 24 height 22
click at [1270, 252] on div at bounding box center [1275, 254] width 11 height 11
click at [1226, 48] on button "Save" at bounding box center [1241, 51] width 36 height 21
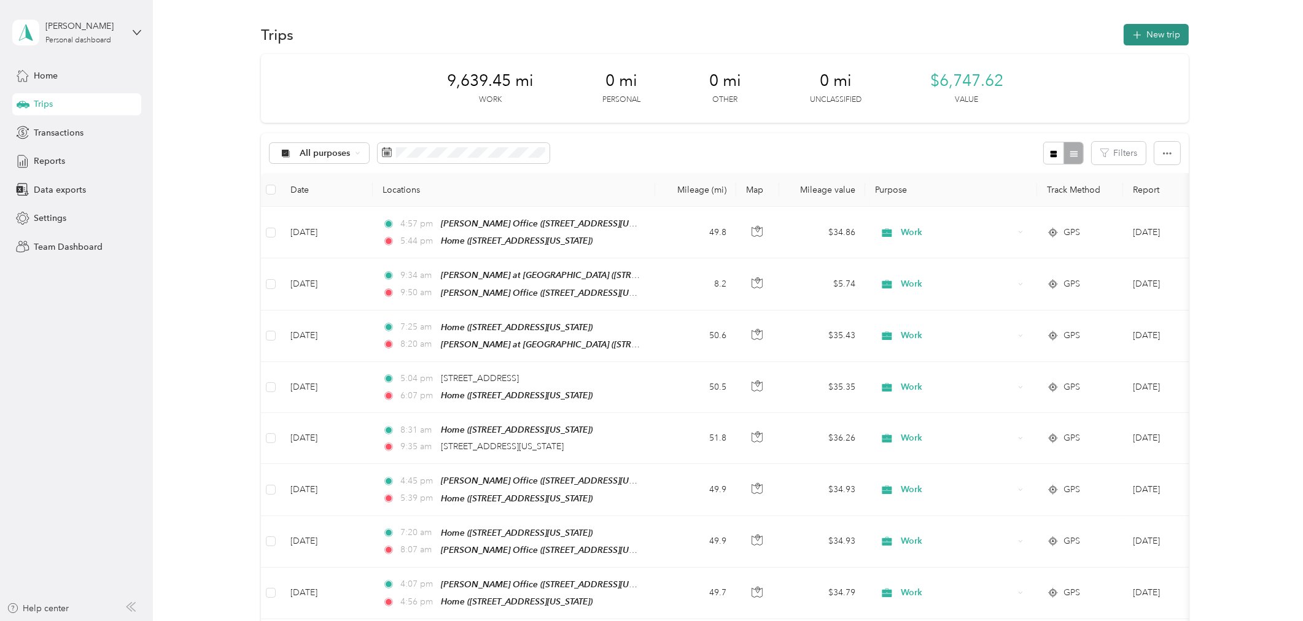
click at [1155, 37] on button "New trip" at bounding box center [1156, 34] width 65 height 21
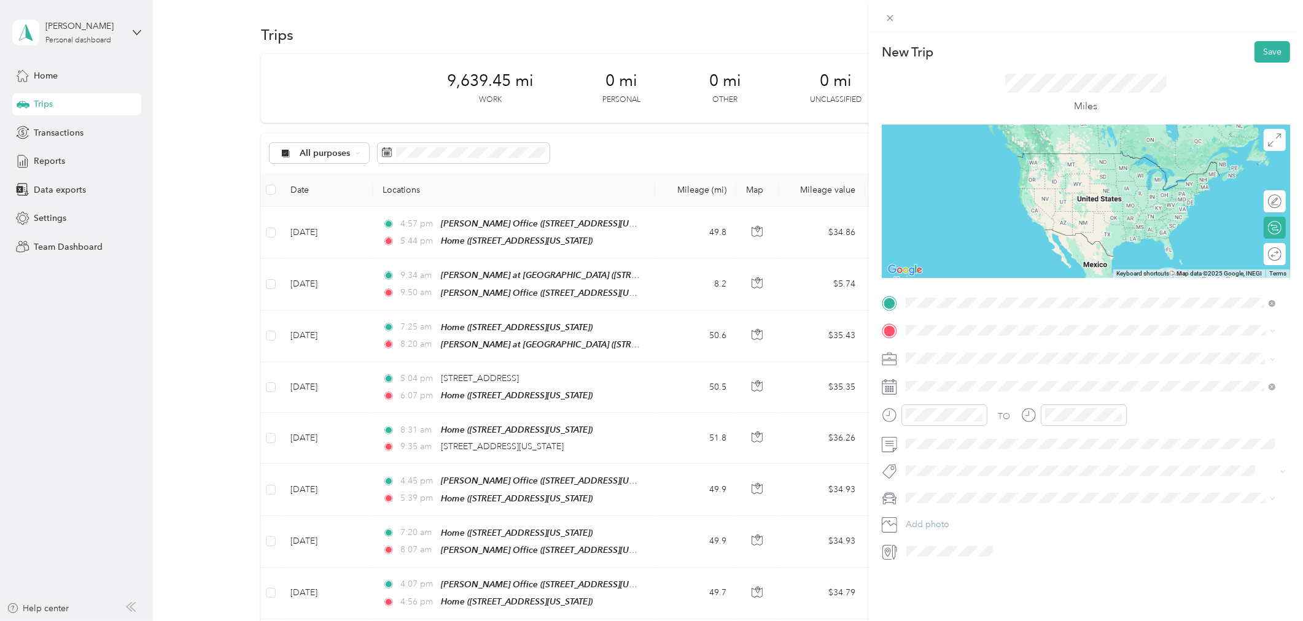
click at [1014, 349] on strong "[PERSON_NAME] Golf Club At The [GEOGRAPHIC_DATA][US_STATE]" at bounding box center [1070, 351] width 284 height 11
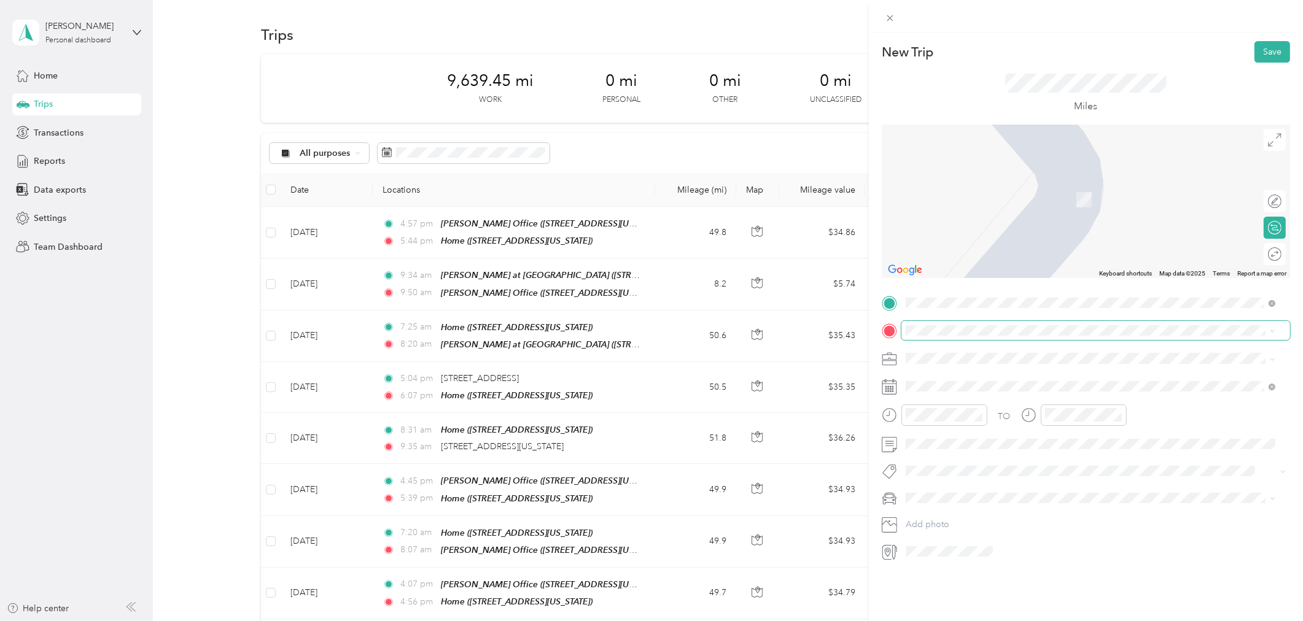
click at [1009, 335] on span at bounding box center [1095, 330] width 389 height 19
click at [1009, 389] on span "[STREET_ADDRESS][US_STATE]" at bounding box center [989, 393] width 123 height 10
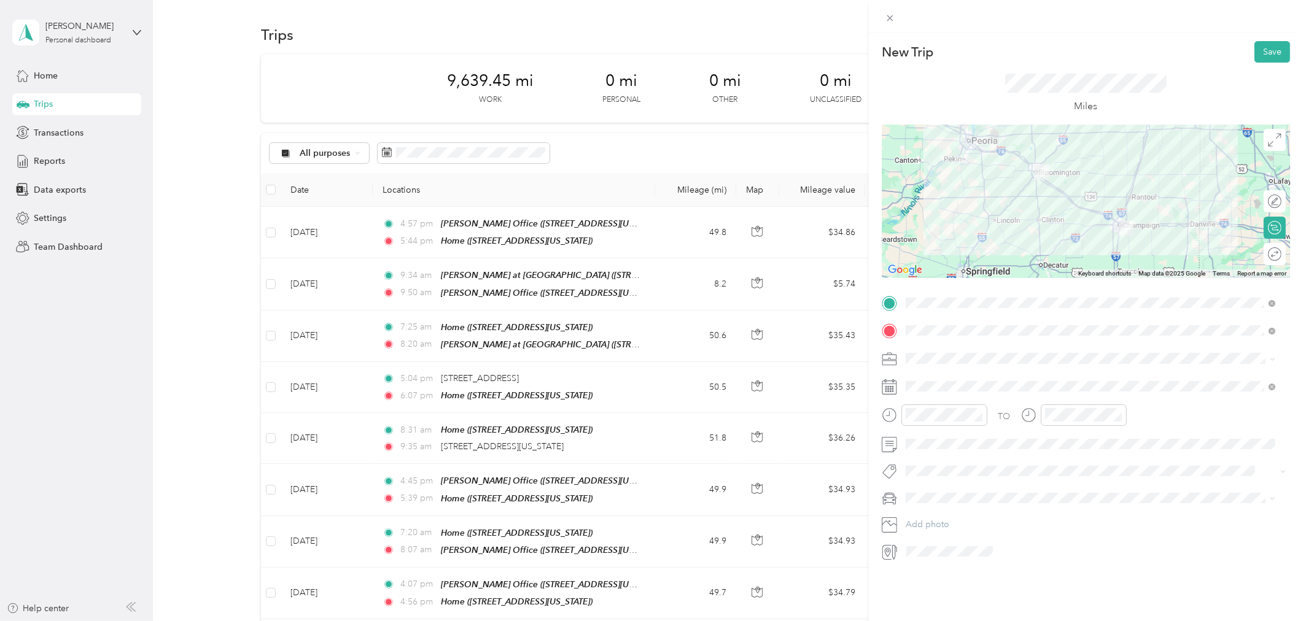
click at [1015, 350] on span at bounding box center [1095, 358] width 389 height 19
click at [938, 371] on li "Work" at bounding box center [1090, 380] width 379 height 21
click at [918, 488] on div "04" at bounding box center [918, 483] width 29 height 17
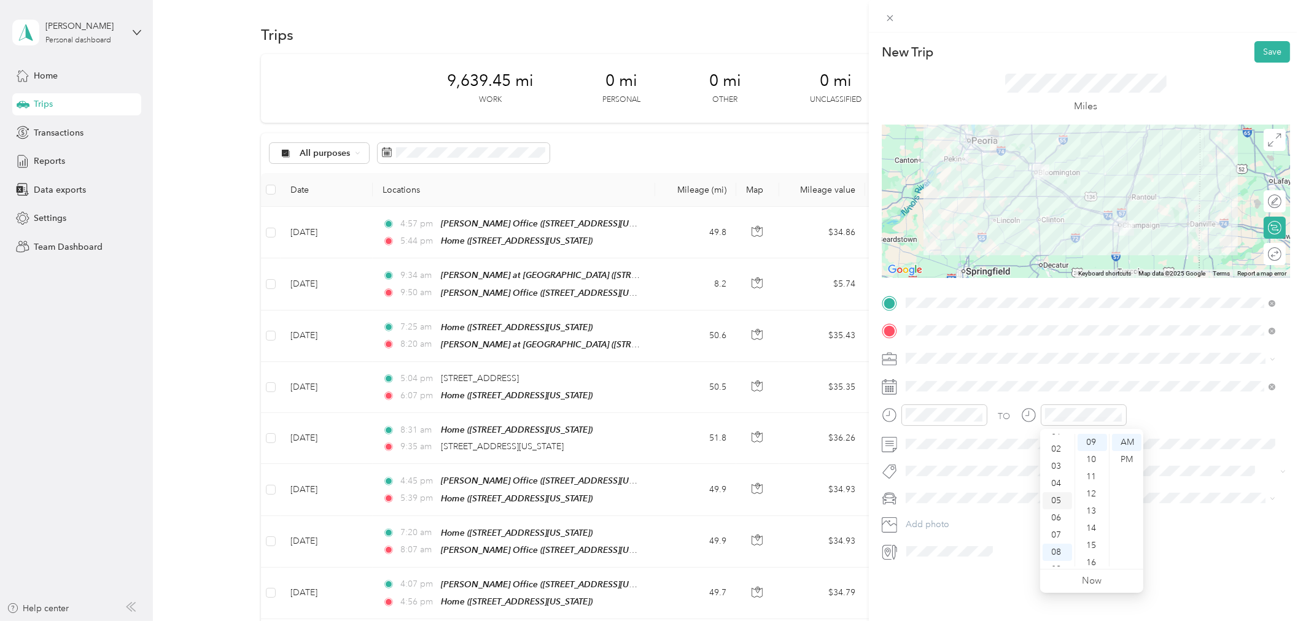
click at [1056, 499] on div "05" at bounding box center [1057, 500] width 29 height 17
click at [989, 458] on div "PM" at bounding box center [987, 459] width 29 height 17
click at [1127, 461] on div "PM" at bounding box center [1126, 459] width 29 height 17
click at [1151, 375] on div "TO Add photo" at bounding box center [1086, 428] width 408 height 268
click at [995, 377] on div "TO Add photo" at bounding box center [1086, 428] width 408 height 268
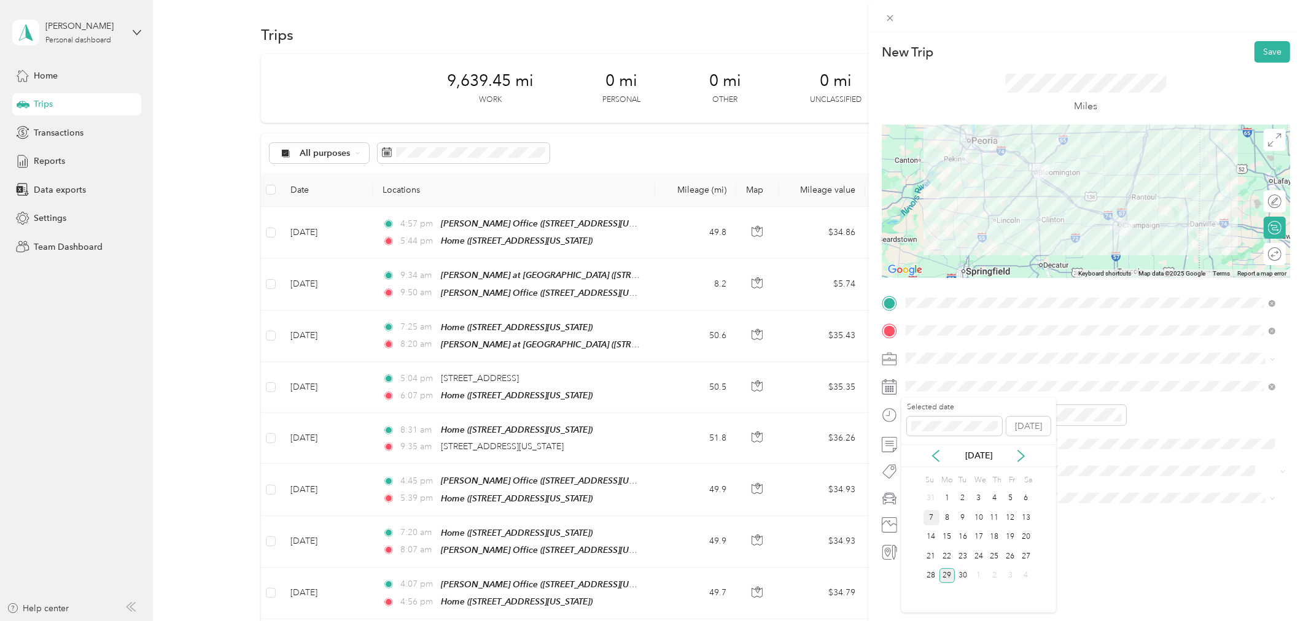
click at [931, 516] on div "7" at bounding box center [931, 517] width 16 height 15
click at [1269, 52] on button "Save" at bounding box center [1272, 51] width 36 height 21
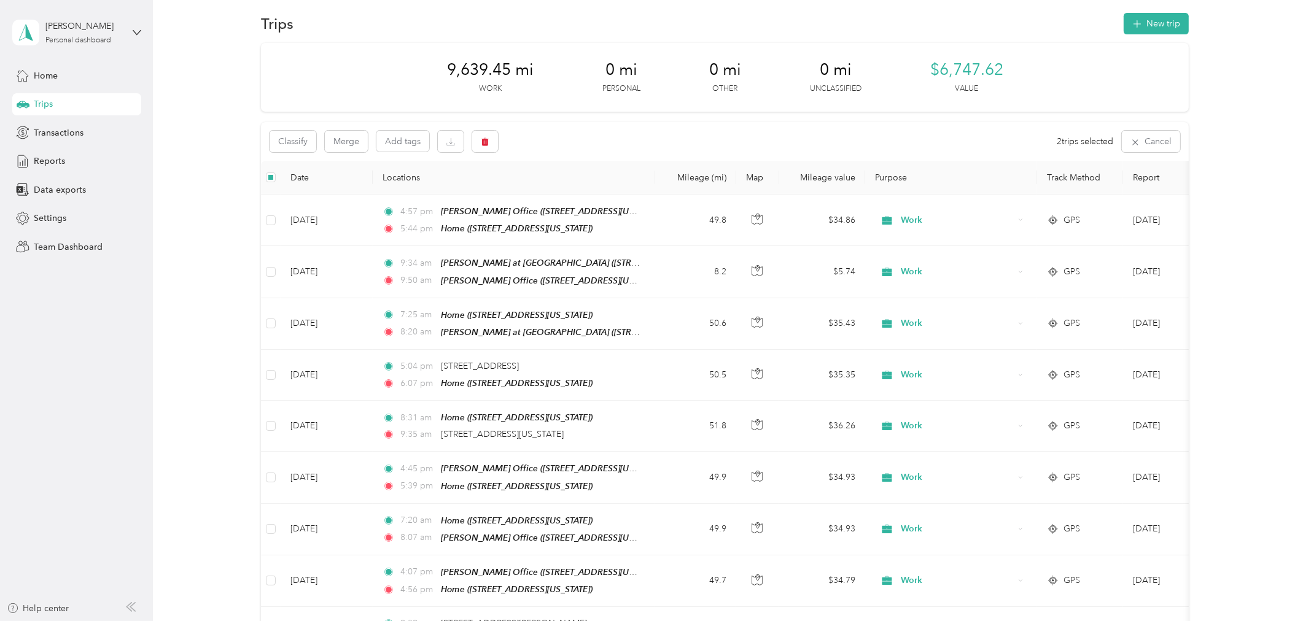
scroll to position [0, 0]
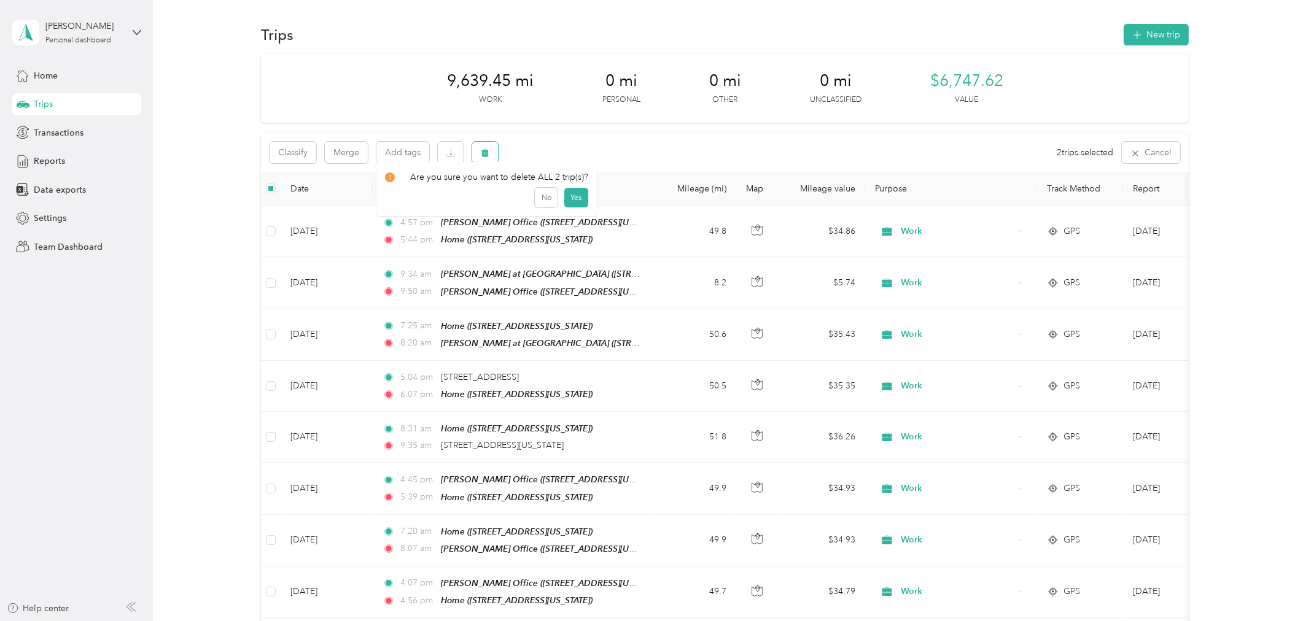
click at [478, 149] on button "button" at bounding box center [485, 152] width 26 height 21
click at [569, 203] on button "Yes" at bounding box center [576, 204] width 24 height 20
click at [51, 190] on span "Data exports" at bounding box center [60, 190] width 52 height 13
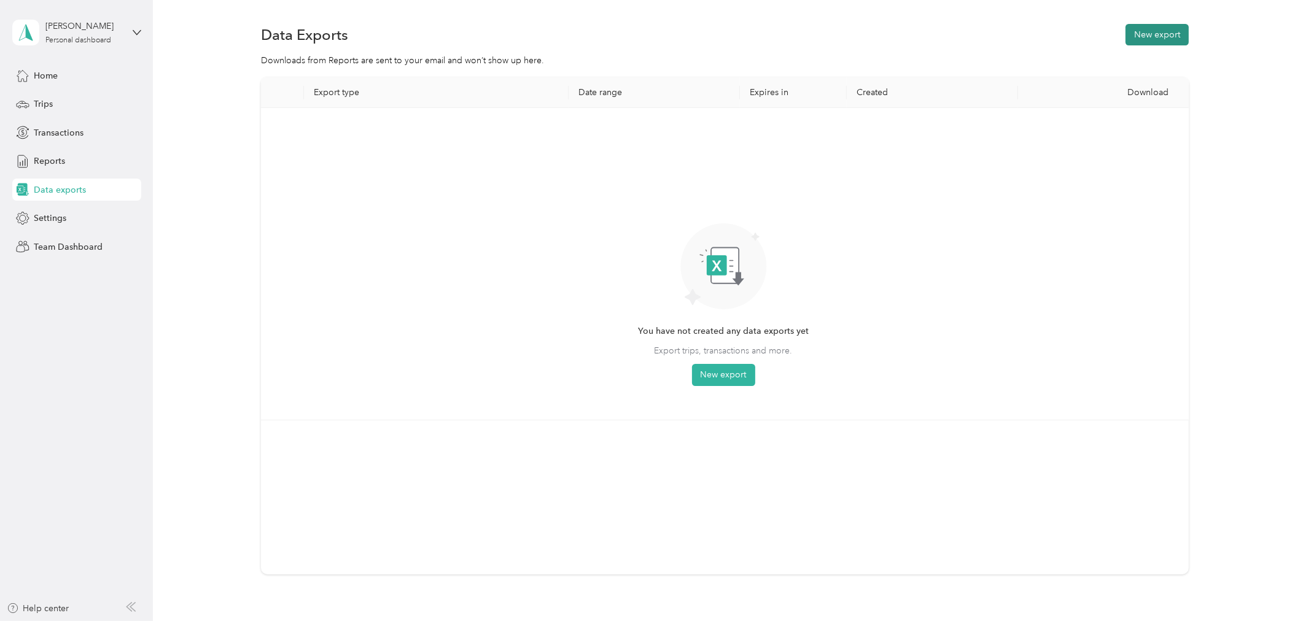
click at [1161, 33] on button "New export" at bounding box center [1157, 34] width 63 height 21
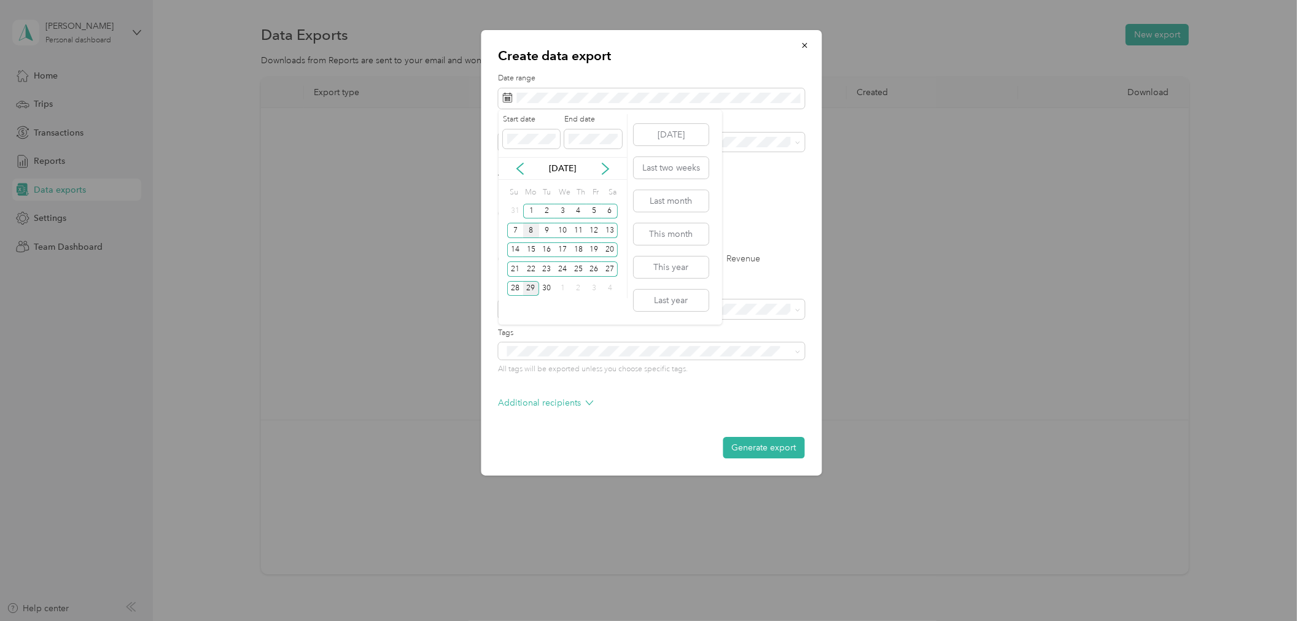
click at [532, 230] on div "8" at bounding box center [531, 230] width 16 height 15
click at [563, 166] on p "[DATE]" at bounding box center [563, 168] width 52 height 13
click at [580, 269] on div "25" at bounding box center [578, 269] width 16 height 15
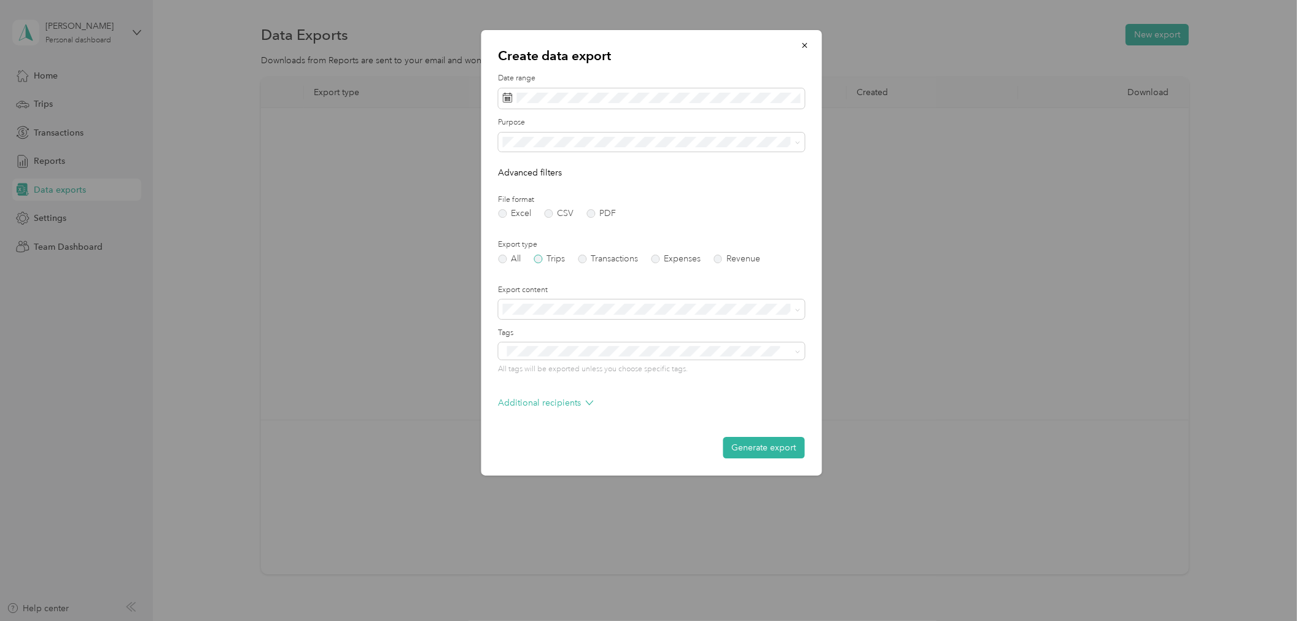
click at [535, 259] on label "Trips" at bounding box center [549, 259] width 31 height 9
click at [766, 449] on button "Generate export" at bounding box center [764, 447] width 82 height 21
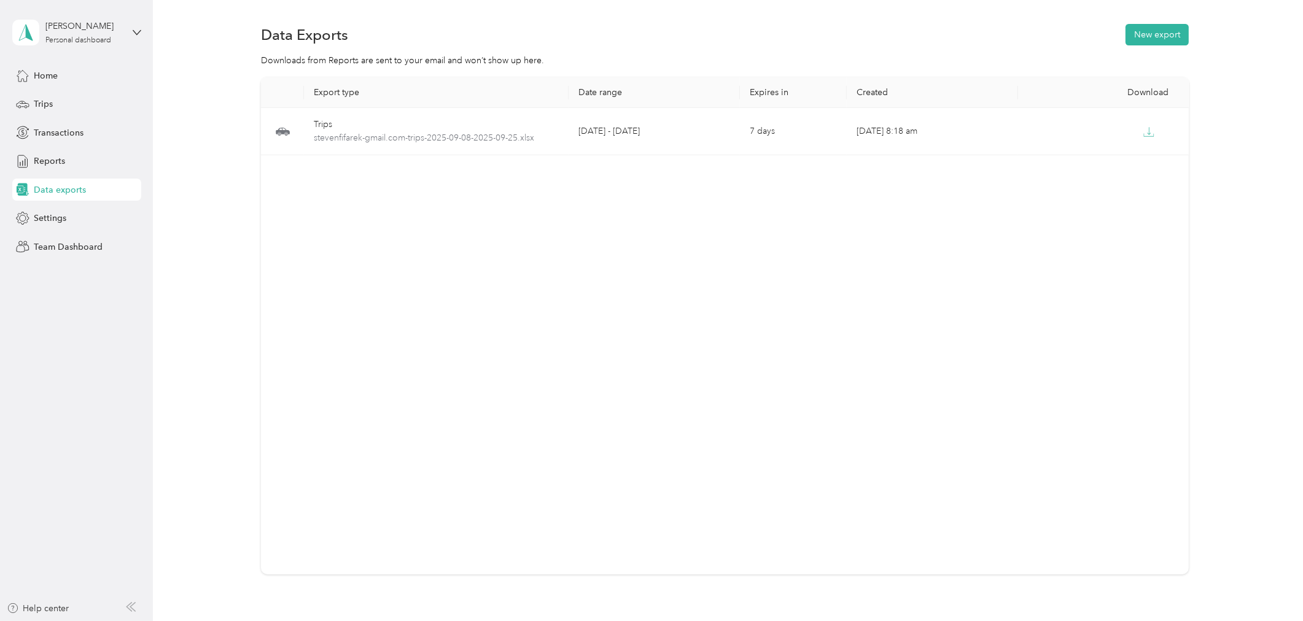
click at [1257, 50] on section "Data Exports New export Downloads from Reports are sent to your email and won’t…" at bounding box center [725, 319] width 1114 height 596
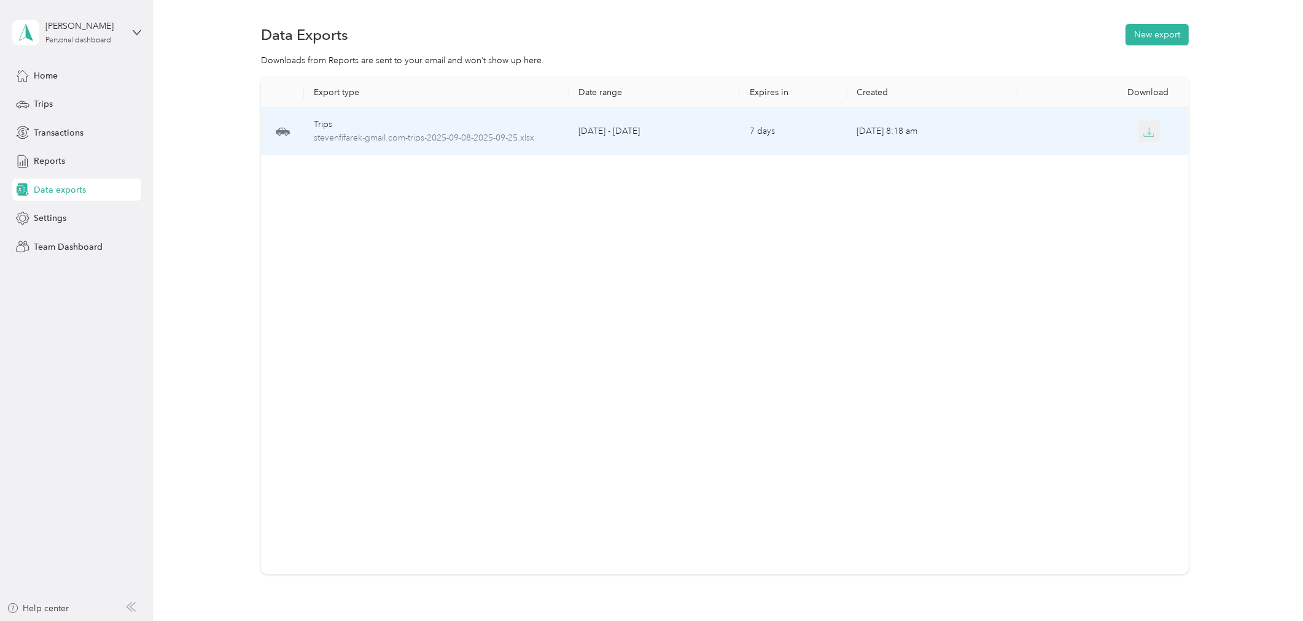
click at [1143, 133] on icon "button" at bounding box center [1148, 131] width 11 height 11
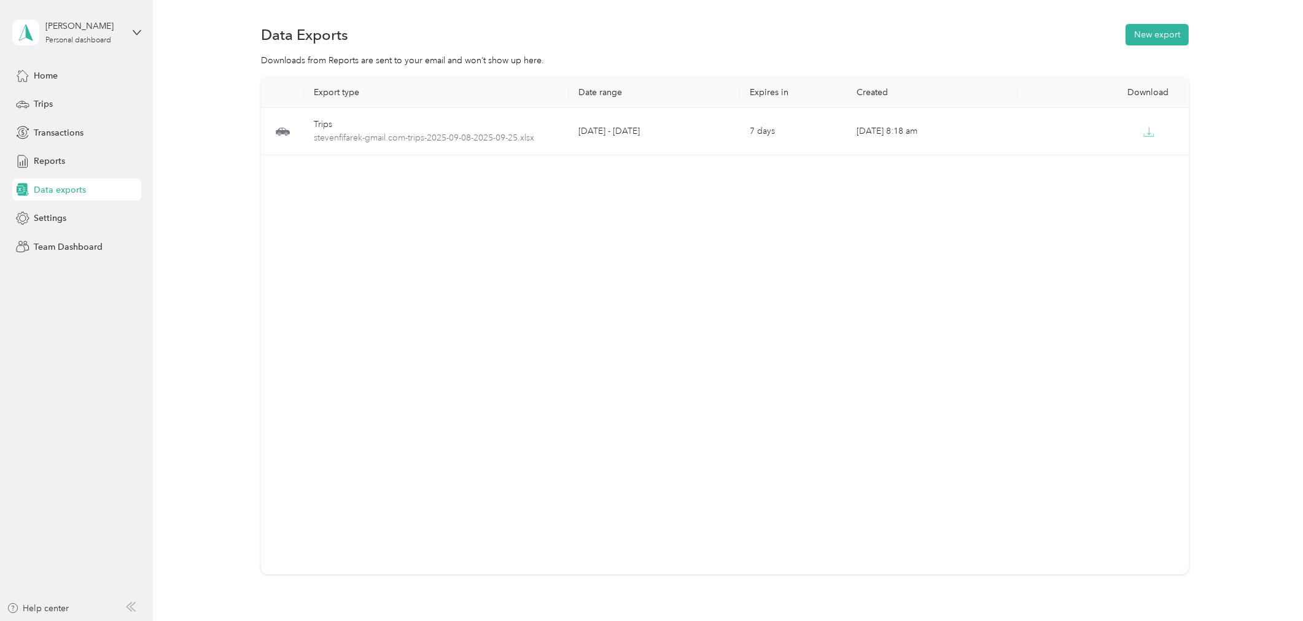
click at [698, 306] on div "Export type Date range Expires in Created Download Trips stevenfifarek-gmail.co…" at bounding box center [725, 325] width 928 height 497
click at [58, 77] on div "Home" at bounding box center [76, 75] width 129 height 22
